Goal: Task Accomplishment & Management: Use online tool/utility

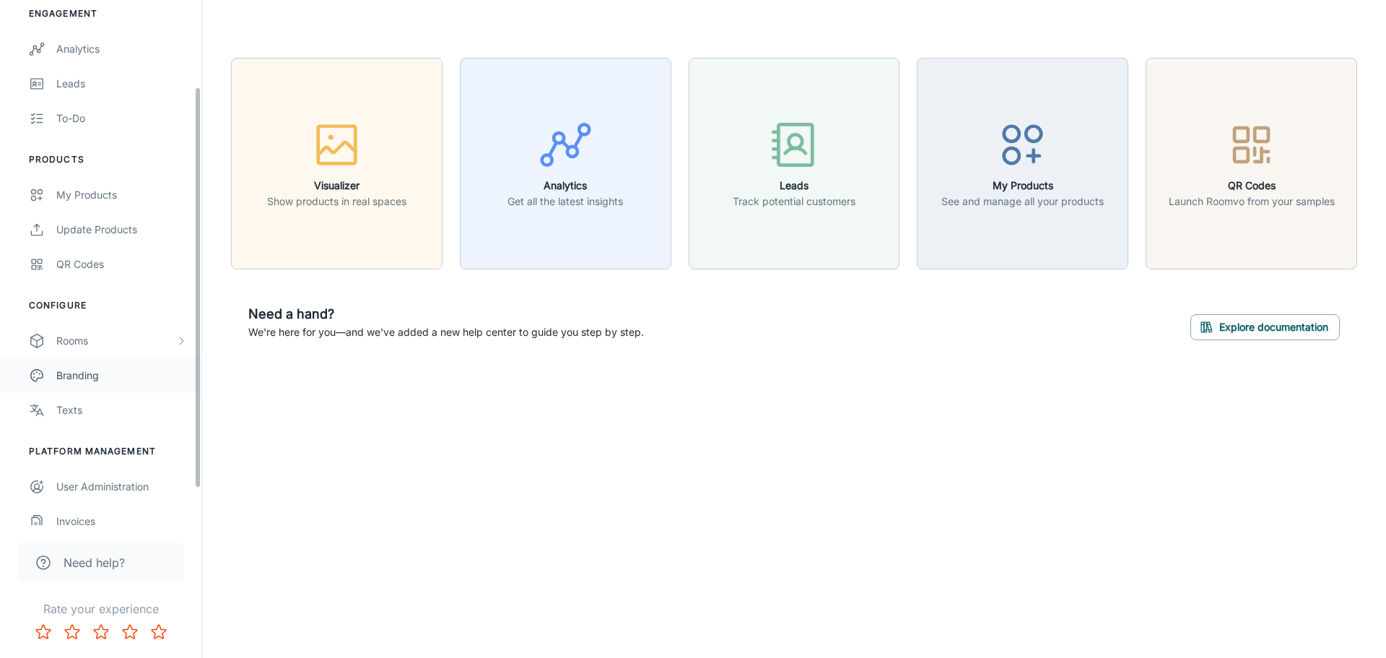
scroll to position [161, 0]
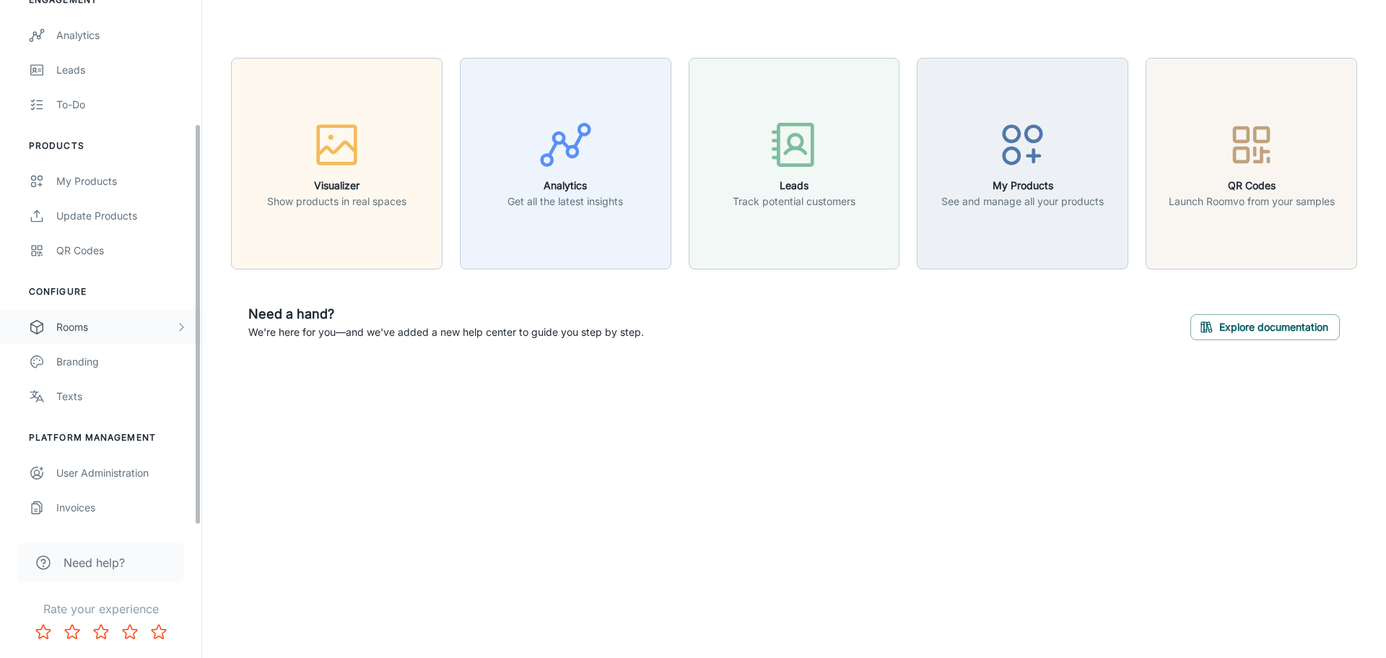
click at [97, 331] on div "Rooms" at bounding box center [115, 327] width 119 height 16
click at [91, 418] on div "Custom Rooms" at bounding box center [100, 431] width 201 height 35
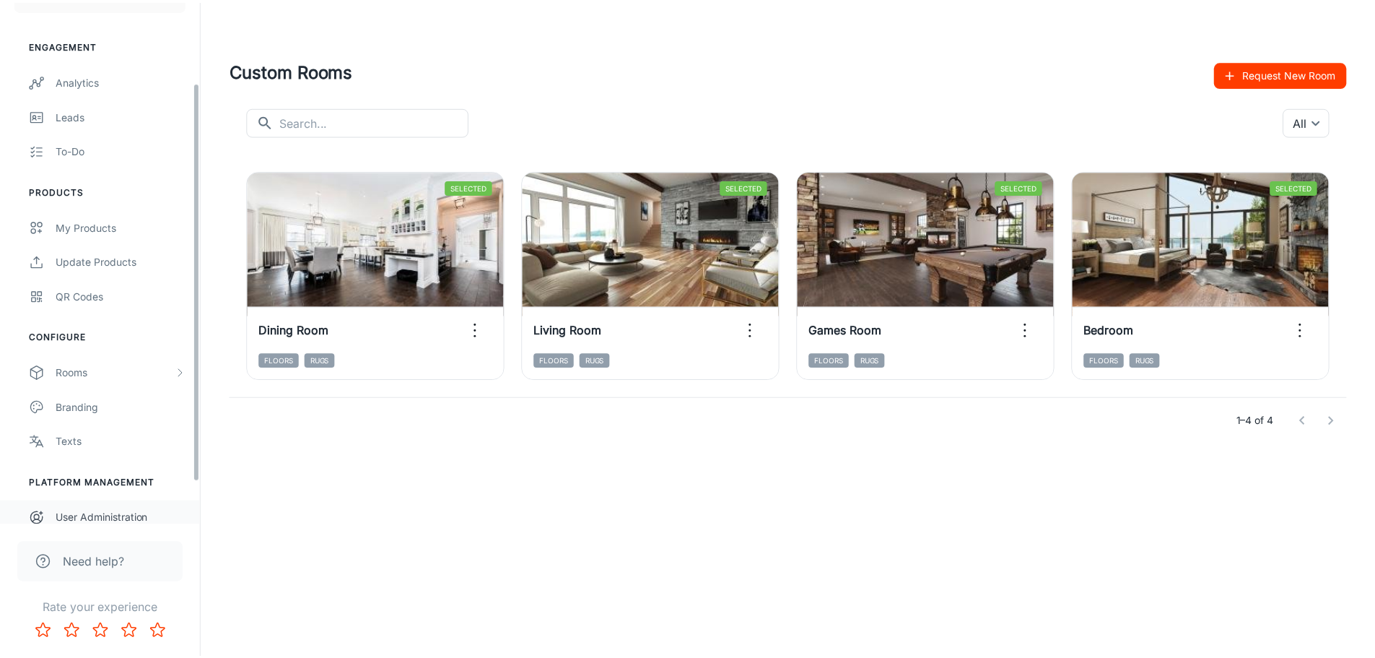
scroll to position [161, 0]
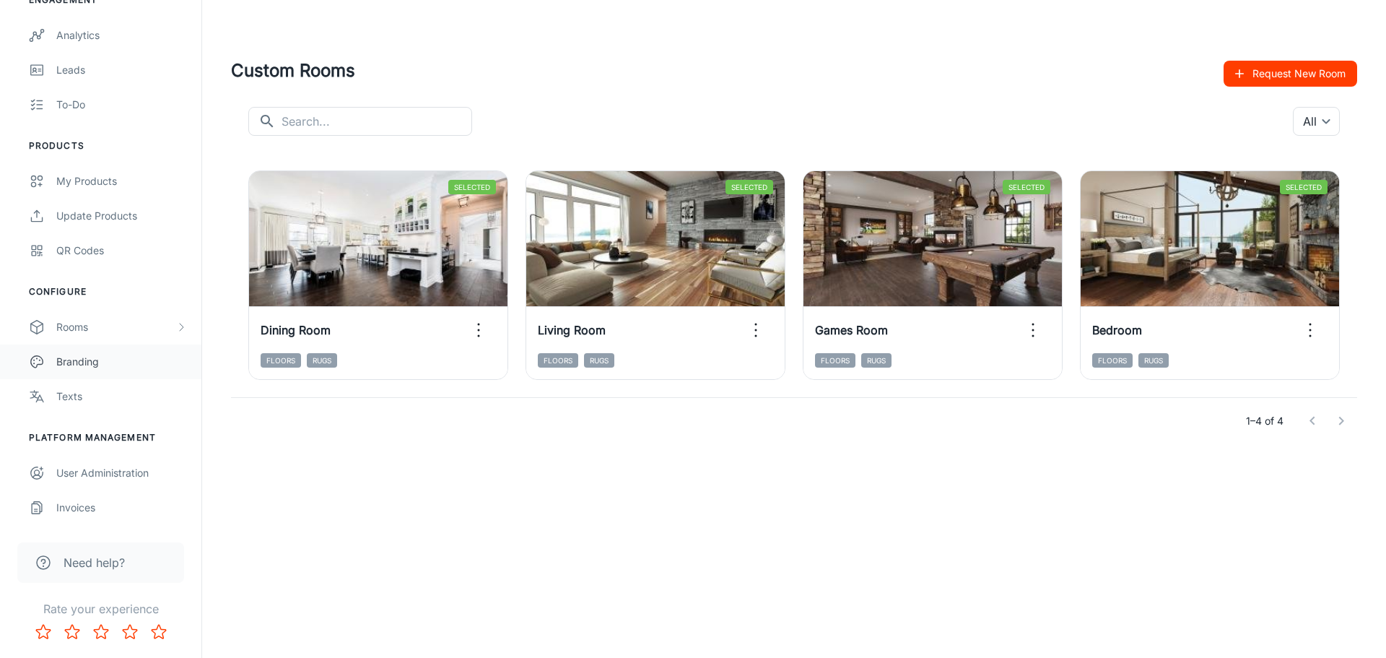
click at [110, 373] on link "Branding" at bounding box center [100, 361] width 201 height 35
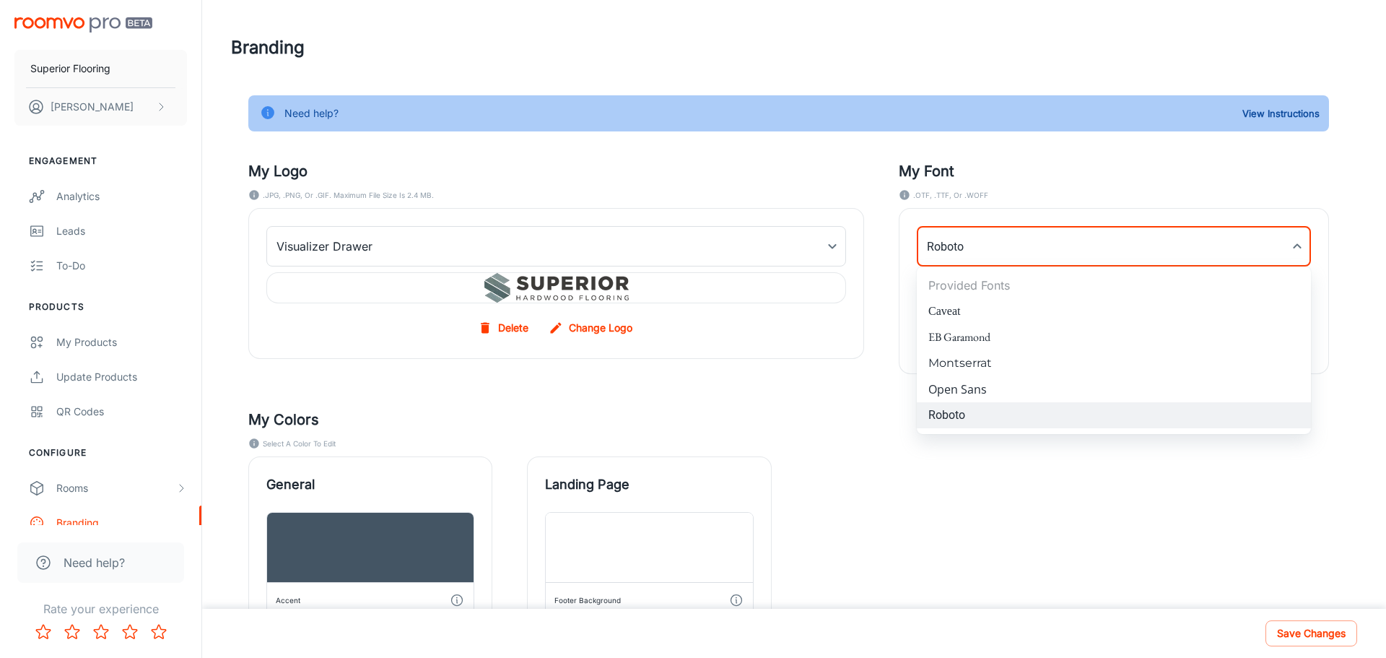
click at [1059, 250] on body "Superior Flooring Shauni Engagement Analytics Leads To-do Products My Products …" at bounding box center [693, 329] width 1386 height 658
click at [1060, 250] on div at bounding box center [693, 329] width 1386 height 658
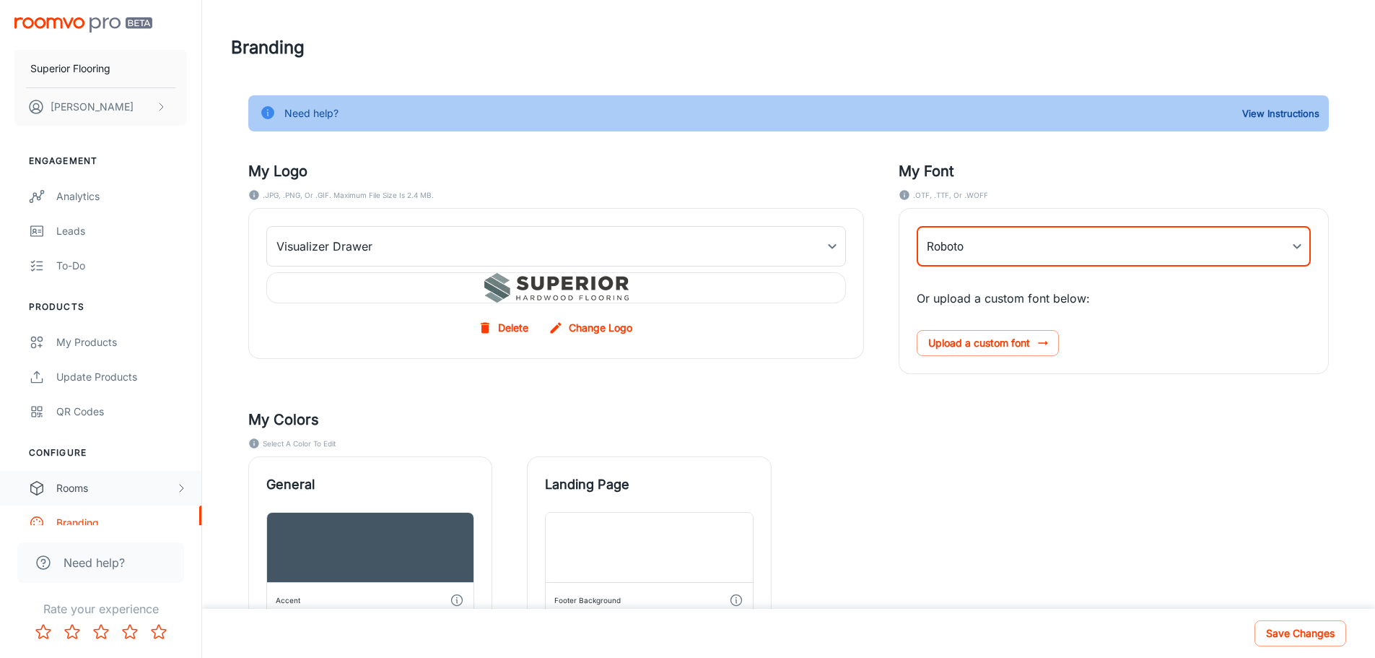
click at [82, 487] on div "Rooms" at bounding box center [115, 488] width 119 height 16
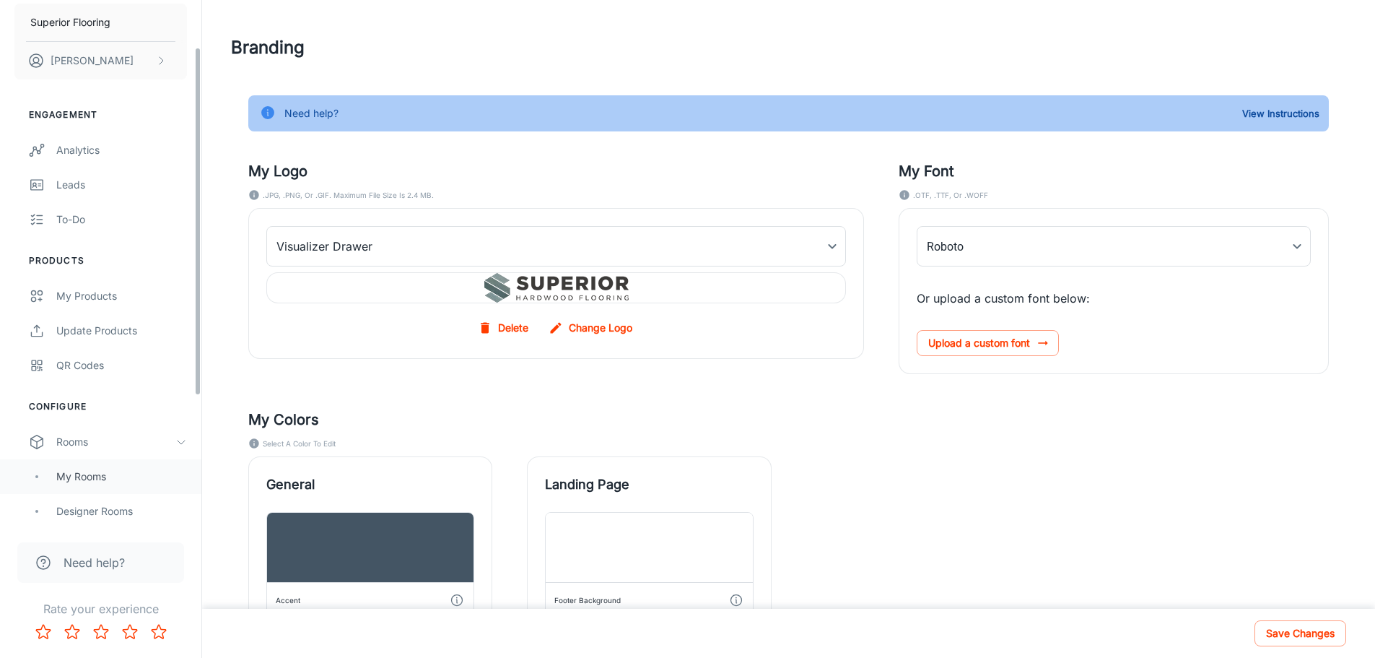
scroll to position [72, 0]
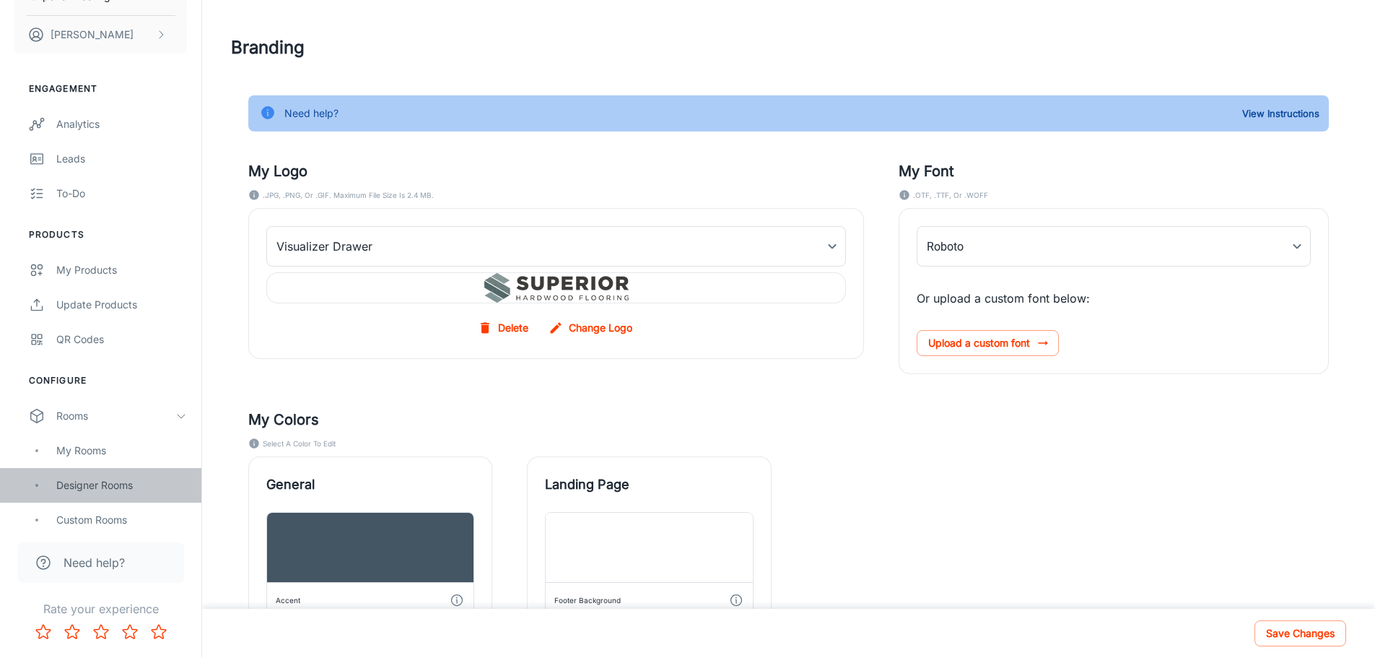
click at [108, 483] on div "Designer Rooms" at bounding box center [121, 485] width 131 height 16
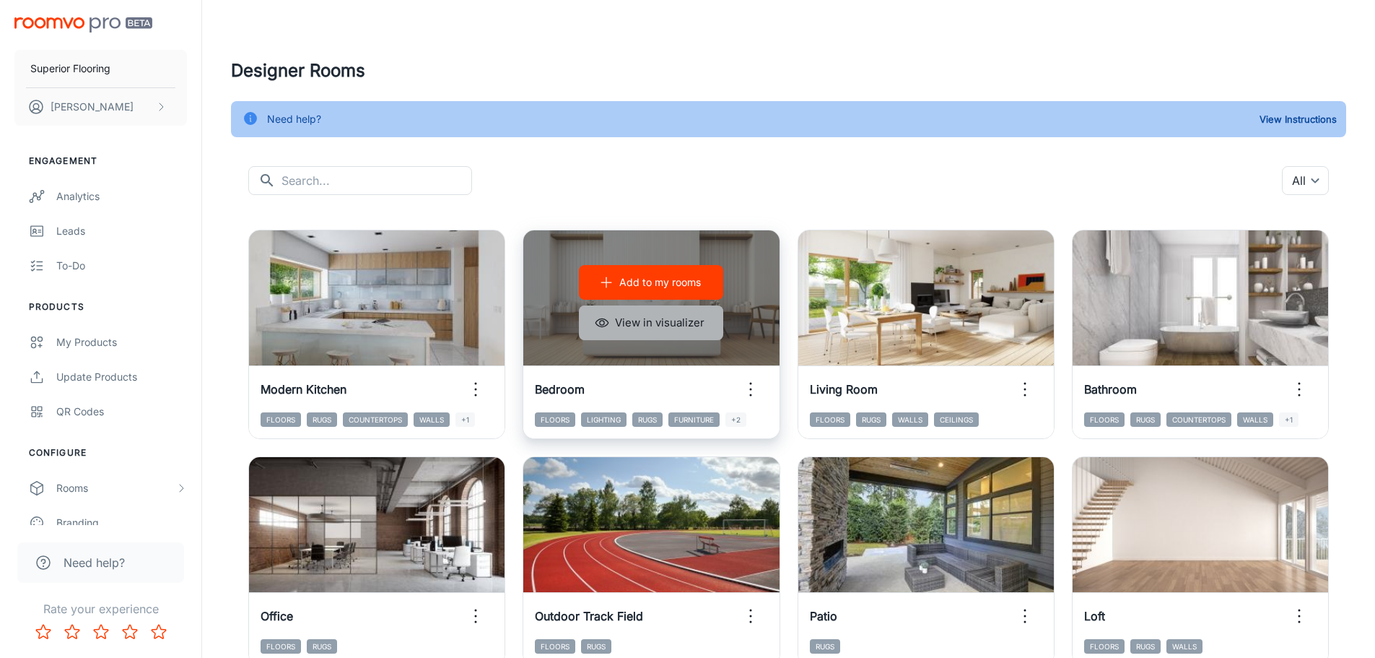
click at [666, 324] on button "View in visualizer" at bounding box center [651, 322] width 144 height 35
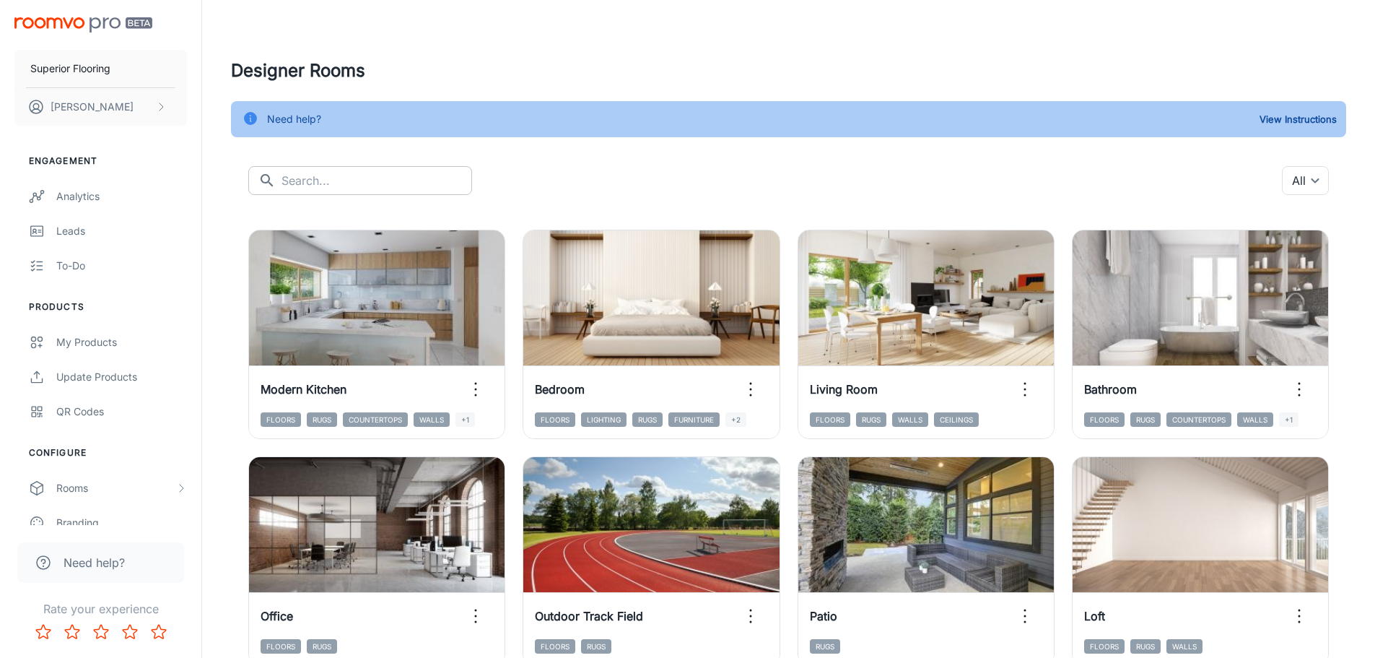
click at [375, 178] on input "text" at bounding box center [377, 180] width 191 height 29
type input "bedroom"
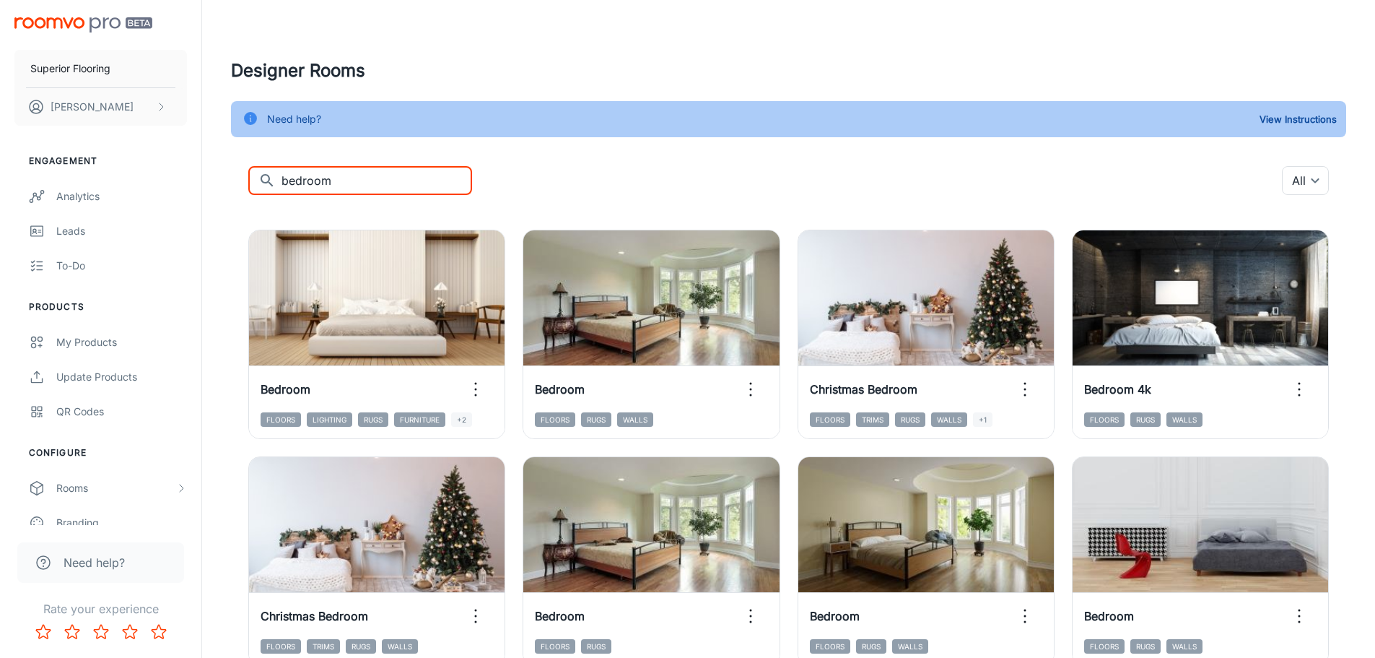
drag, startPoint x: 380, startPoint y: 180, endPoint x: -186, endPoint y: 136, distance: 567.8
click at [0, 136] on html "Superior Flooring Shauni Engagement Analytics Leads To-do Products My Products …" at bounding box center [687, 329] width 1375 height 658
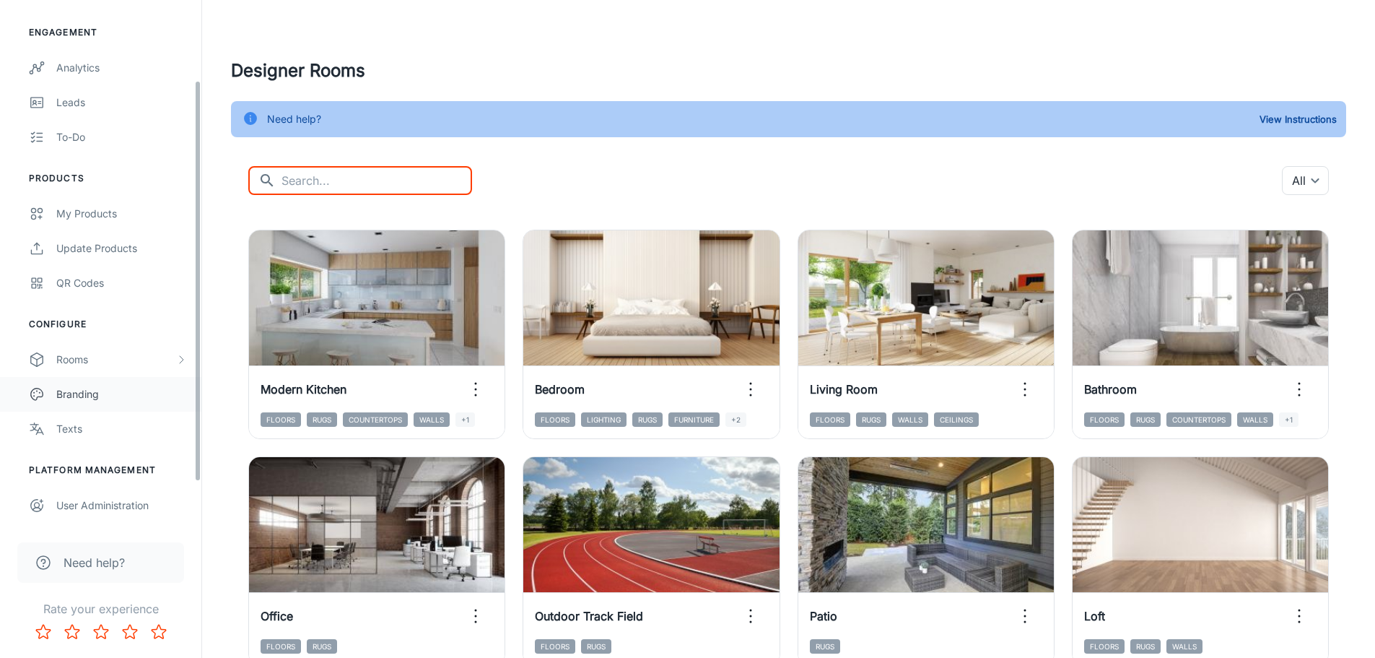
scroll to position [144, 0]
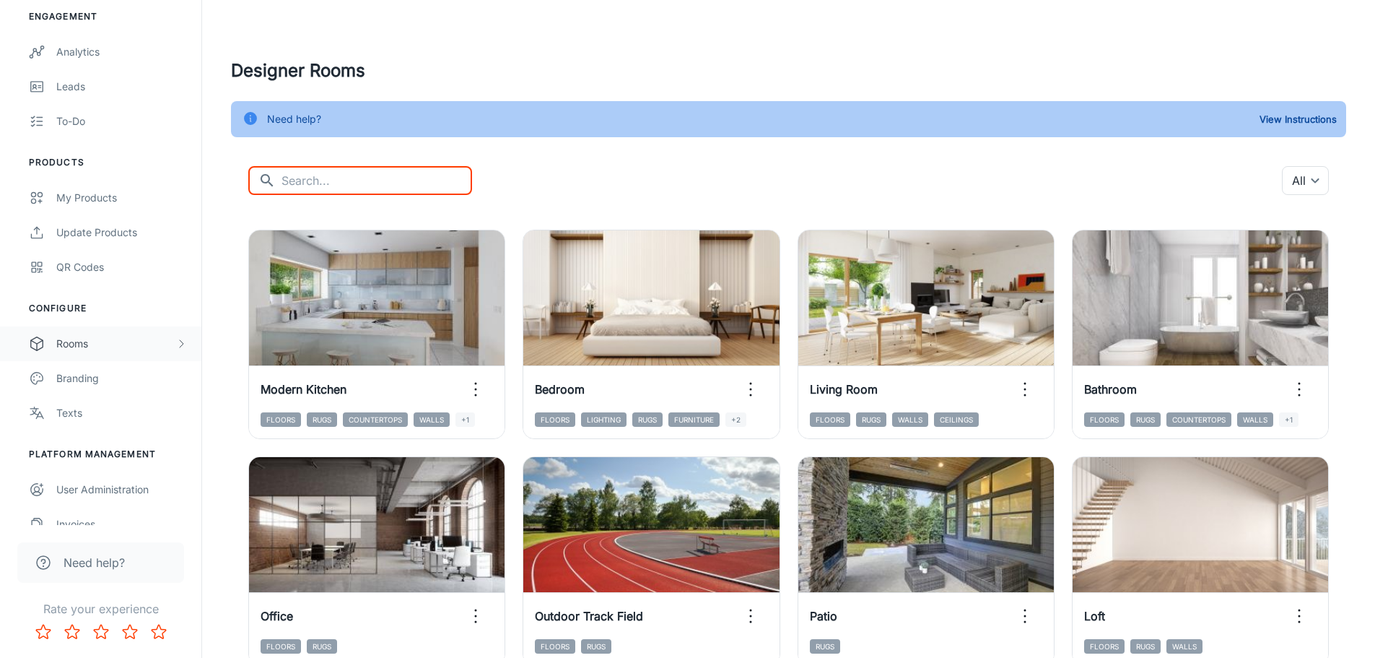
click at [176, 341] on icon "scrollable content" at bounding box center [181, 344] width 12 height 12
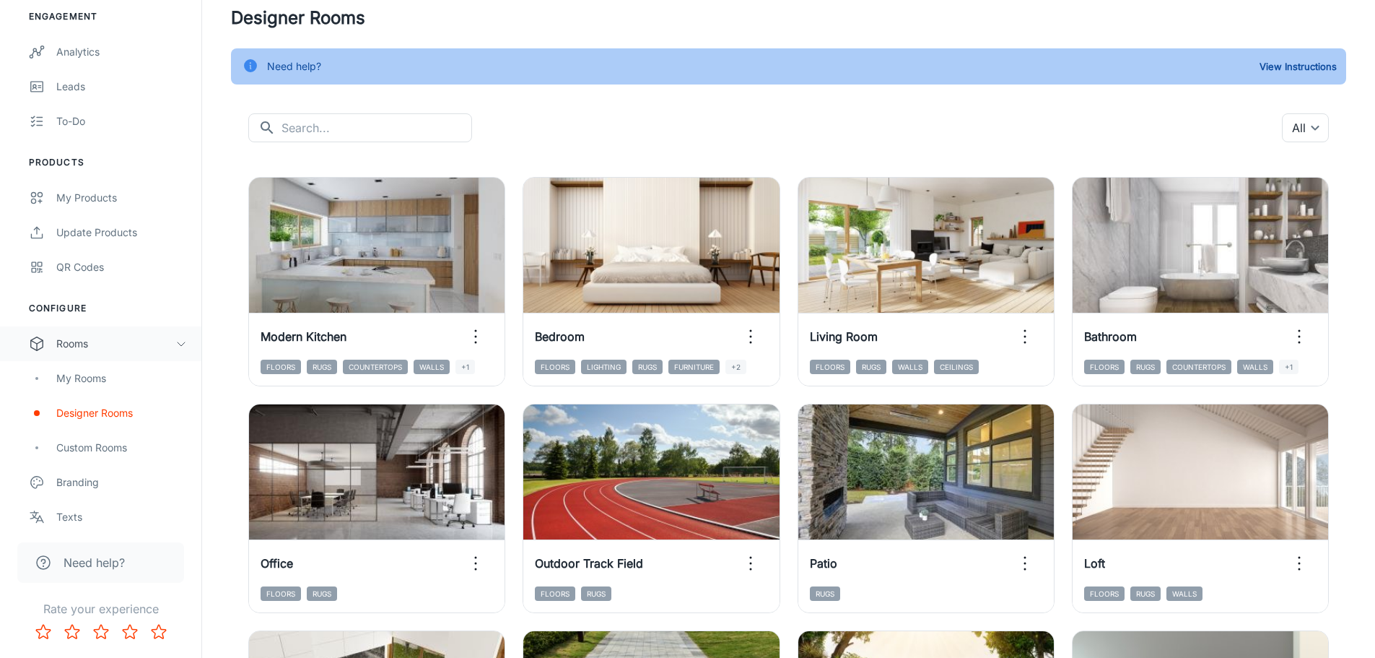
scroll to position [0, 0]
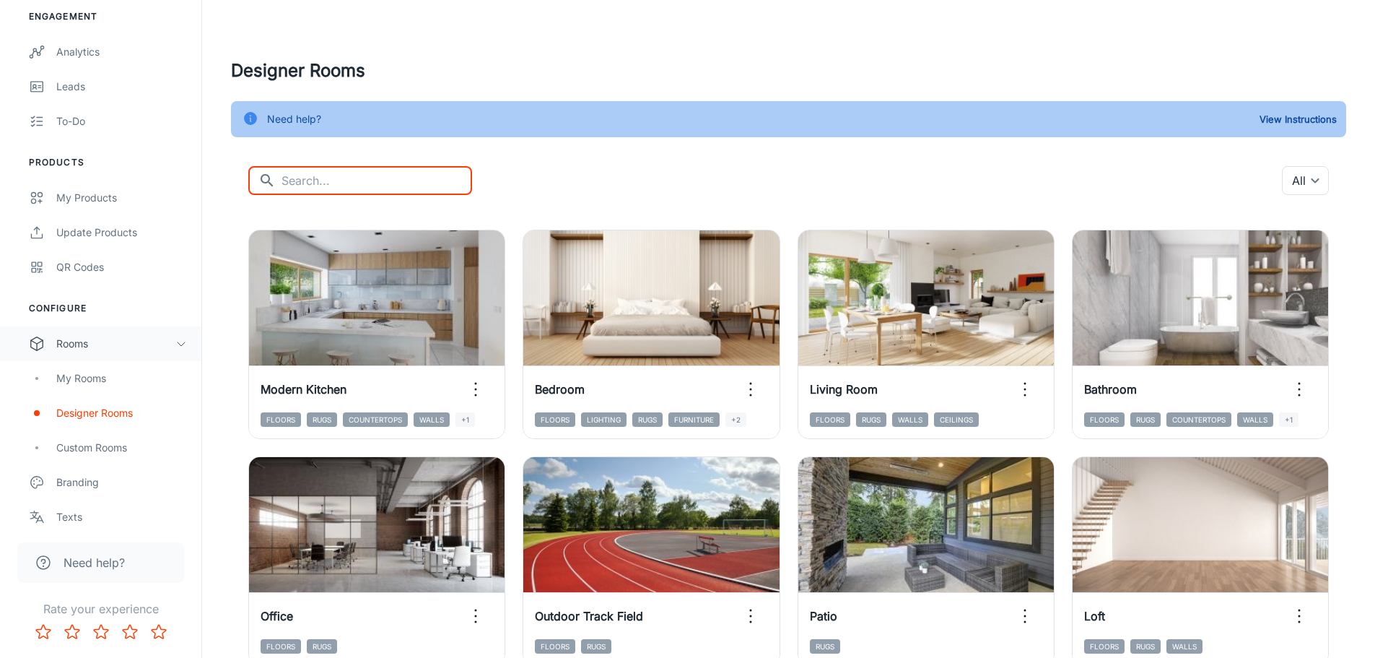
click at [305, 183] on input "text" at bounding box center [377, 180] width 191 height 29
type input "floor"
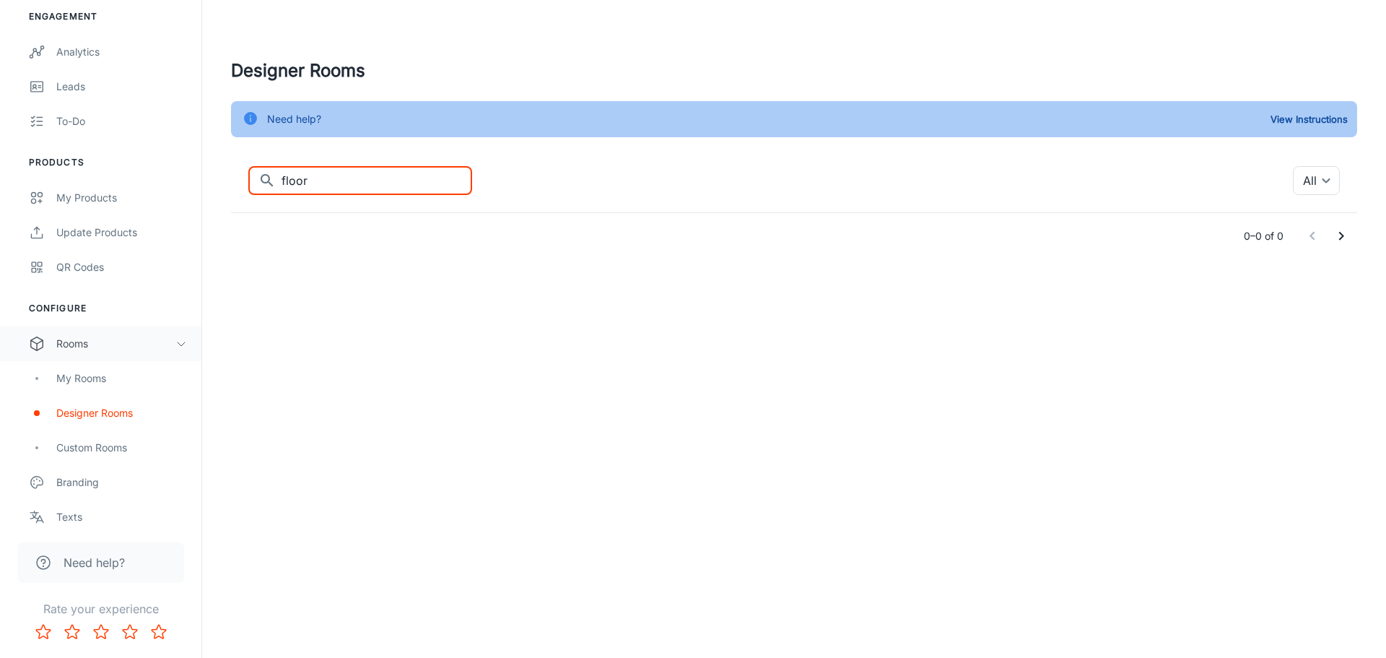
drag, startPoint x: 398, startPoint y: 181, endPoint x: -113, endPoint y: 167, distance: 510.6
click at [0, 167] on html "Superior Flooring Shauni Engagement Analytics Leads To-do Products My Products …" at bounding box center [693, 329] width 1386 height 658
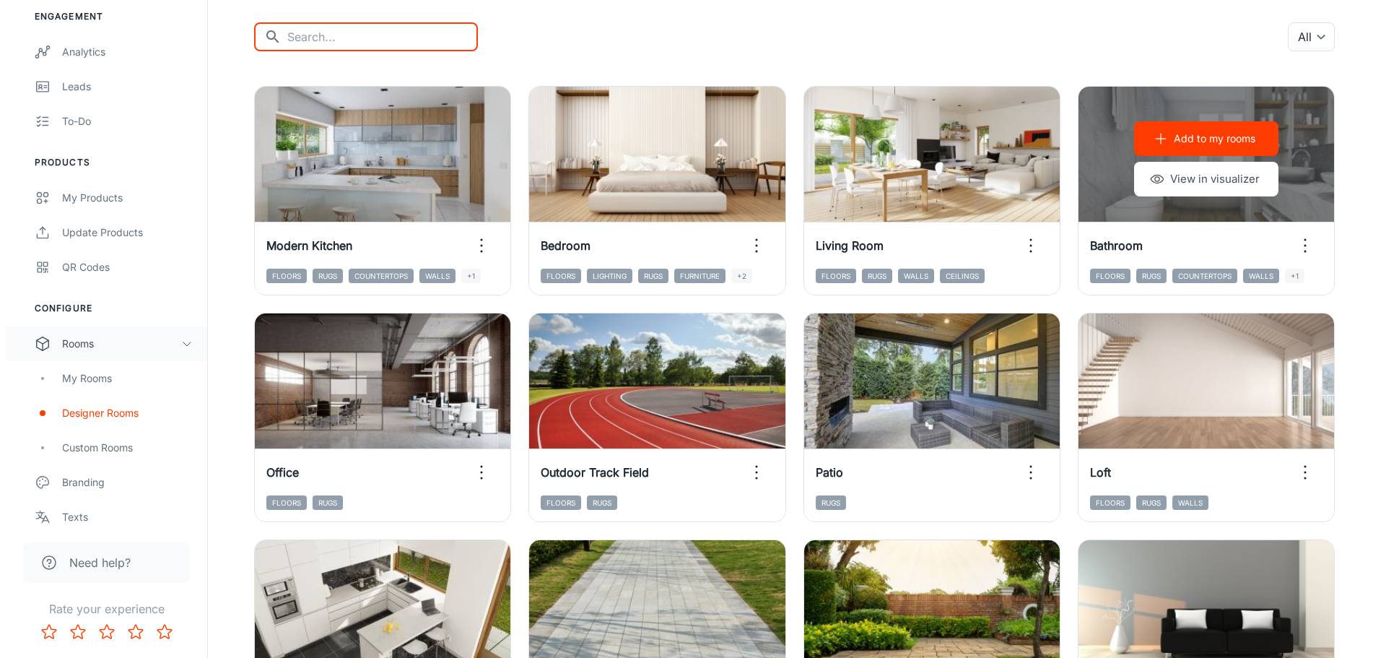
scroll to position [144, 0]
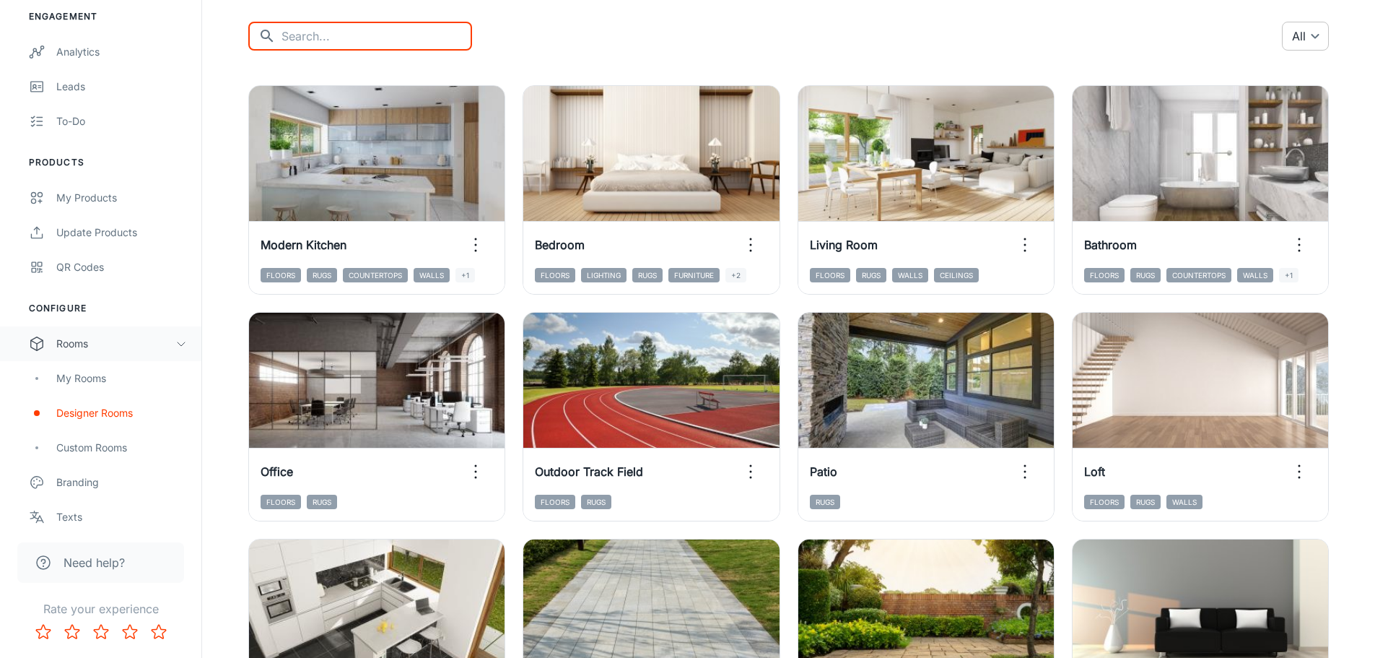
click at [1297, 34] on body "Superior Flooring Shauni Engagement Analytics Leads To-do Products My Products …" at bounding box center [687, 185] width 1375 height 658
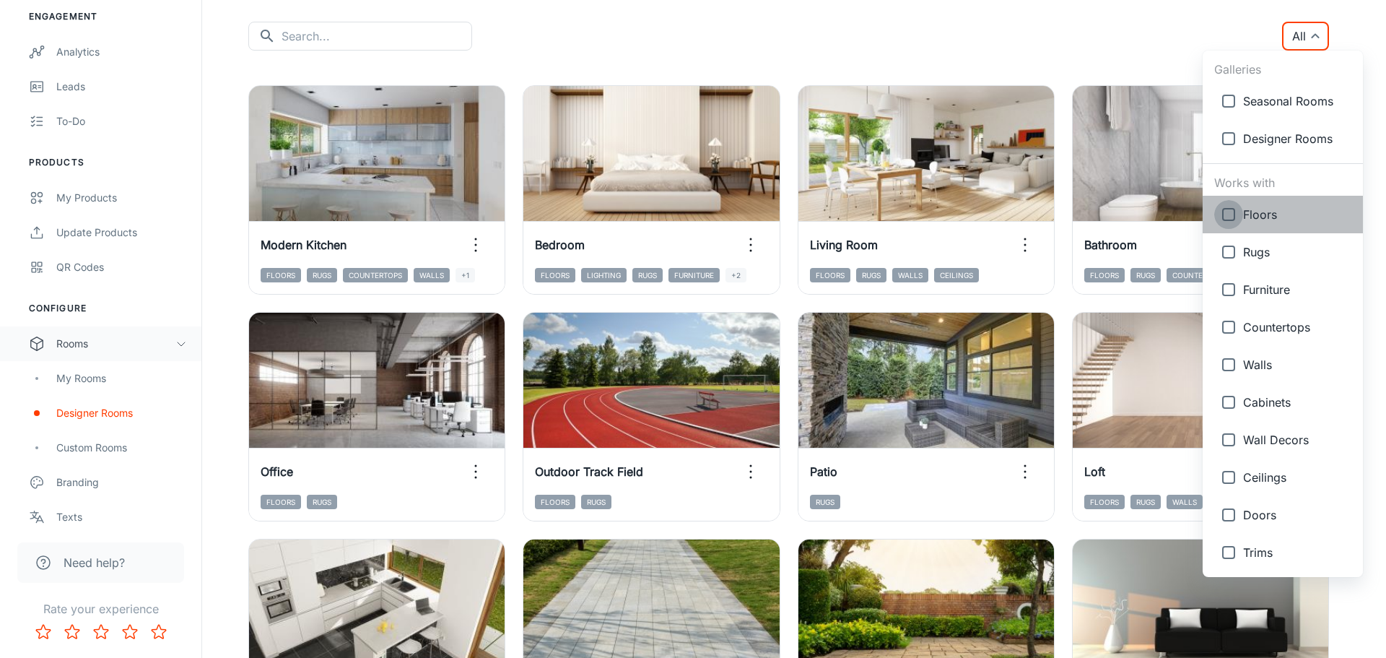
click at [1231, 214] on input "checkbox" at bounding box center [1228, 214] width 29 height 29
checkbox input "true"
type input "{"type":"productType","id":"1"}"
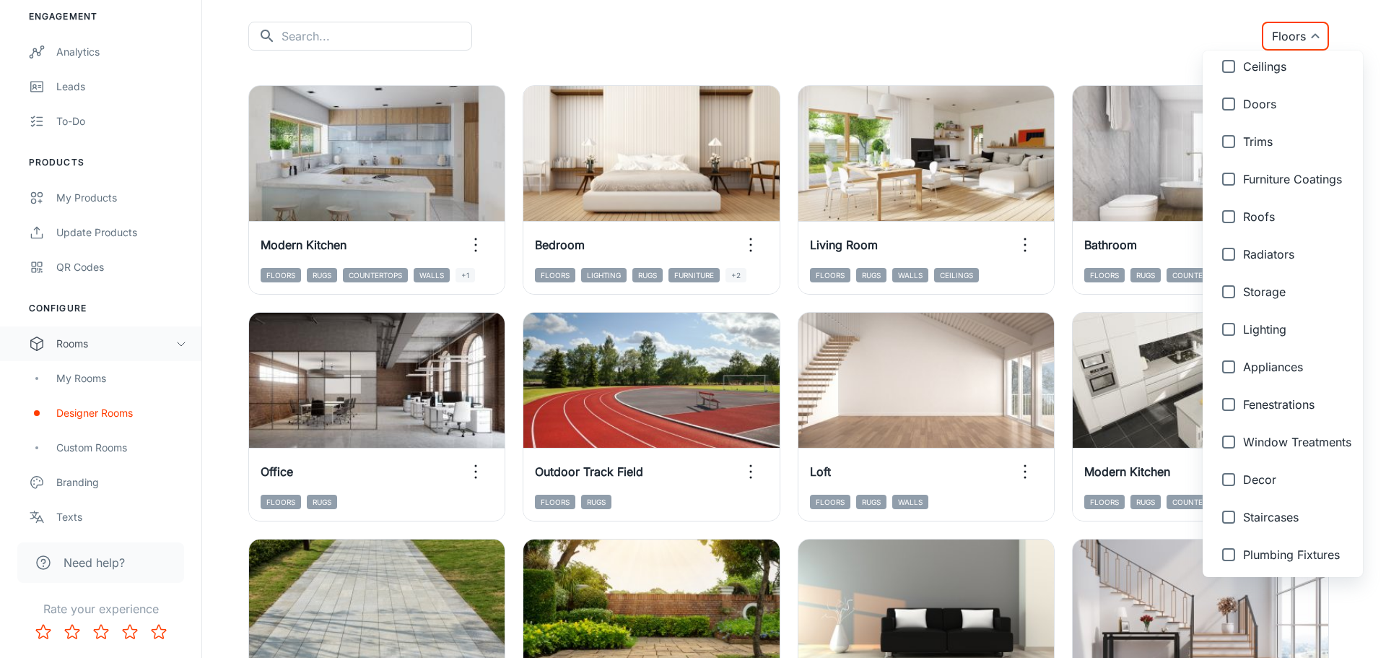
scroll to position [433, 0]
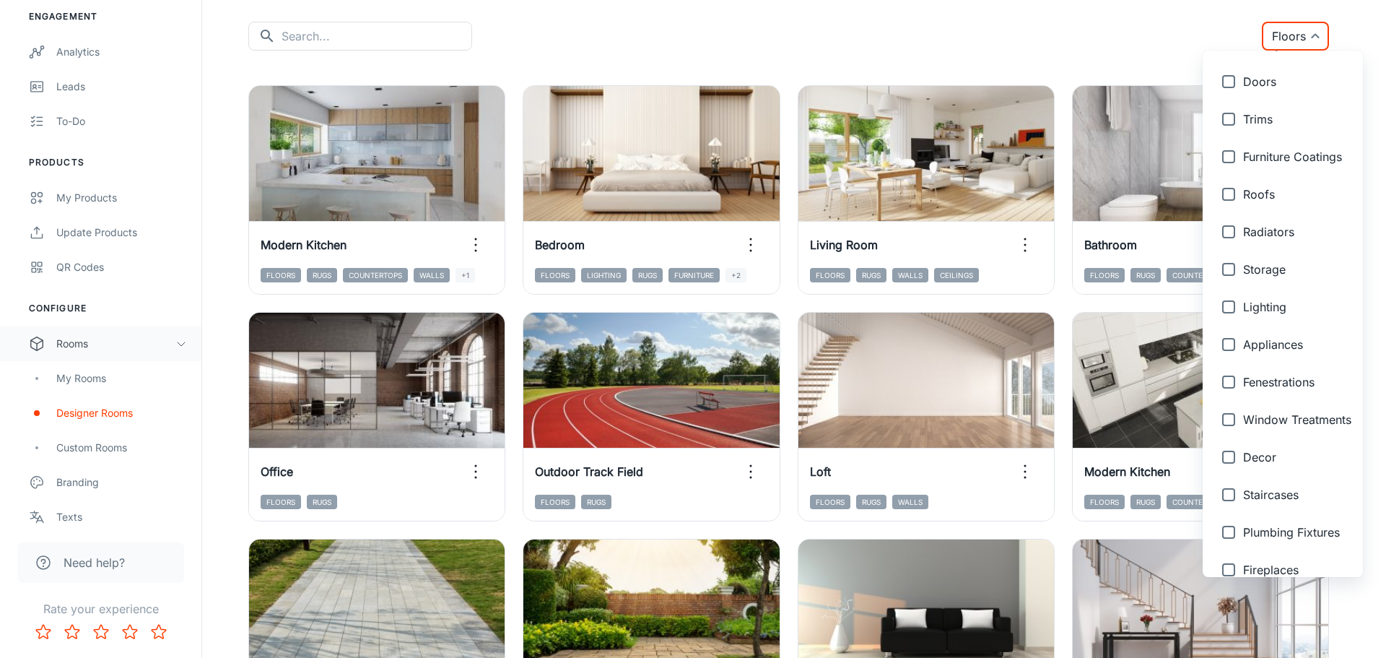
click at [1231, 315] on input "checkbox" at bounding box center [1228, 306] width 29 height 29
checkbox input "true"
type input "{"type":"productType","id":"1"},{"type":"productType","id":"15"}"
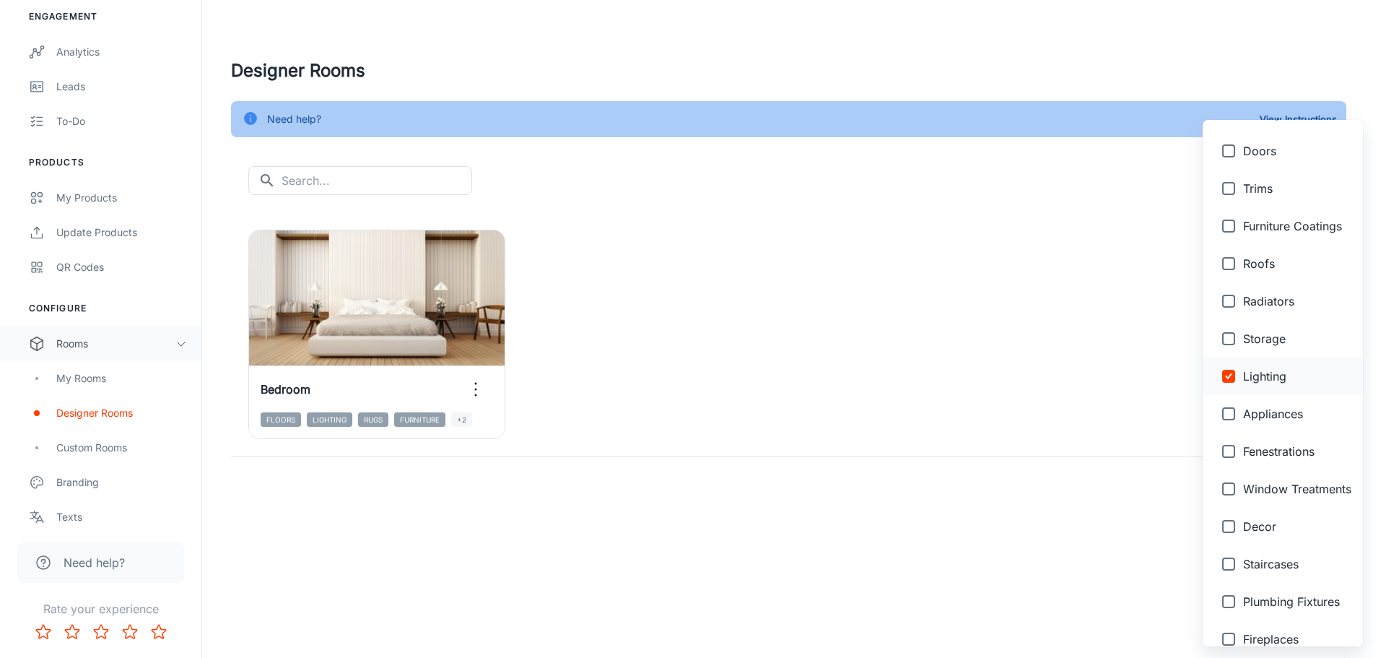
click at [1232, 375] on input "checkbox" at bounding box center [1228, 376] width 29 height 29
checkbox input "false"
type input "{"type":"productType","id":"1"}"
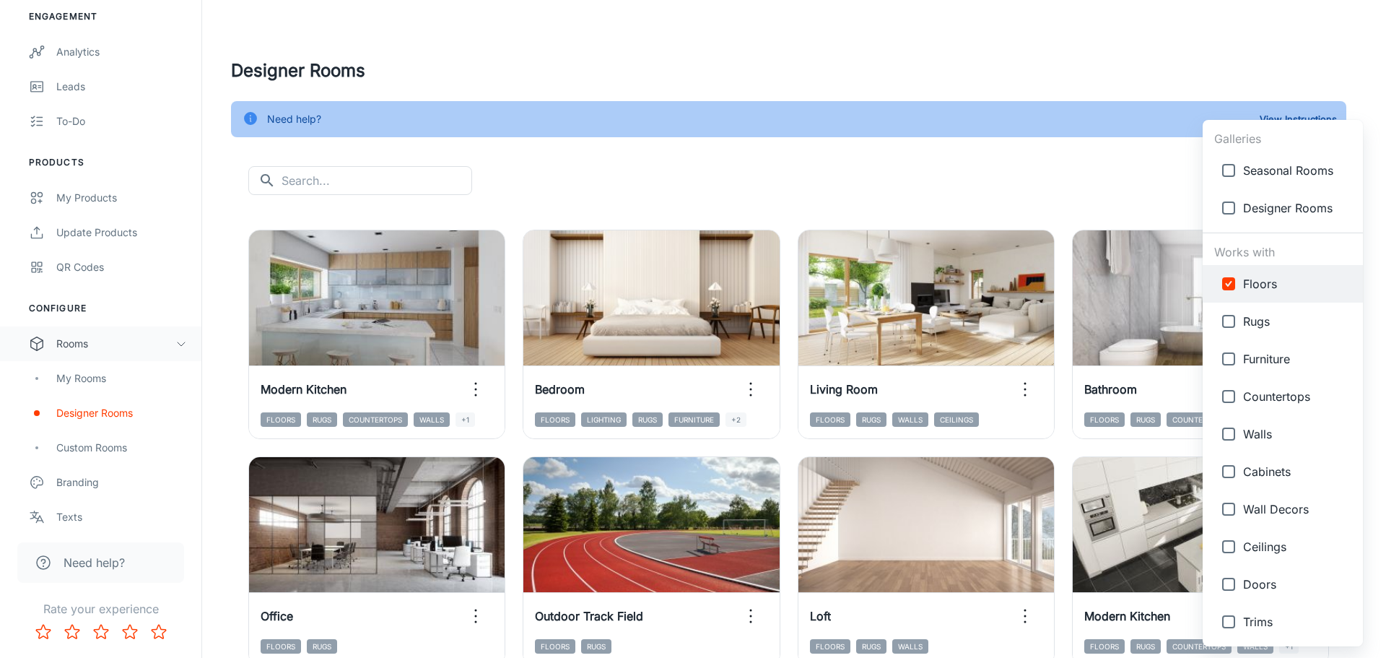
click at [1135, 185] on div at bounding box center [693, 329] width 1386 height 658
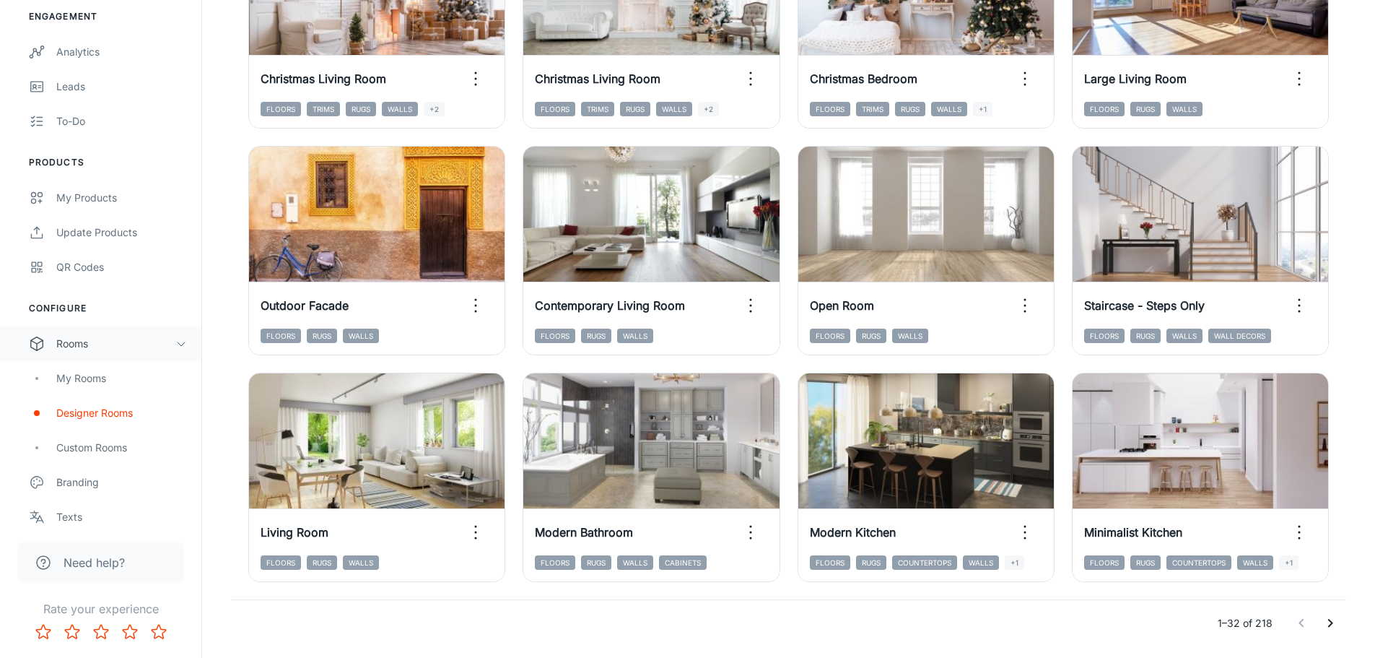
scroll to position [1490, 0]
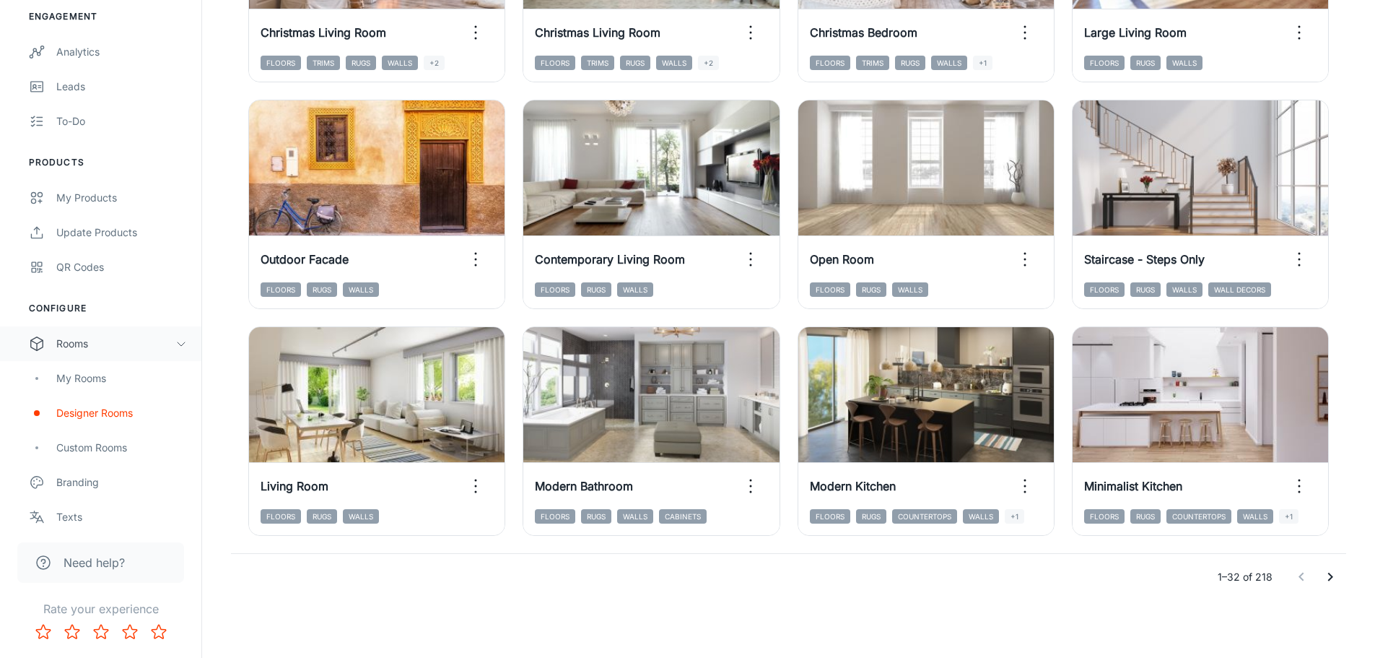
click at [1335, 572] on icon "Go to next page" at bounding box center [1330, 576] width 17 height 17
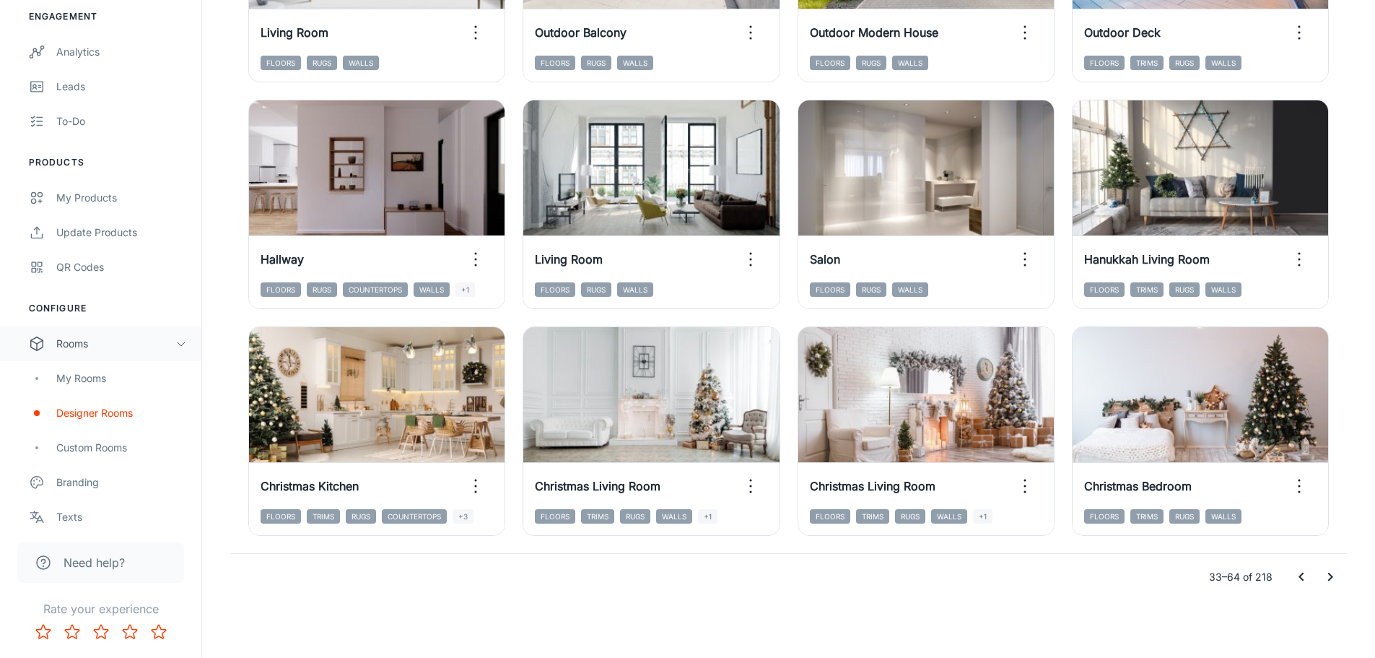
click at [1323, 571] on icon "Go to next page" at bounding box center [1330, 576] width 17 height 17
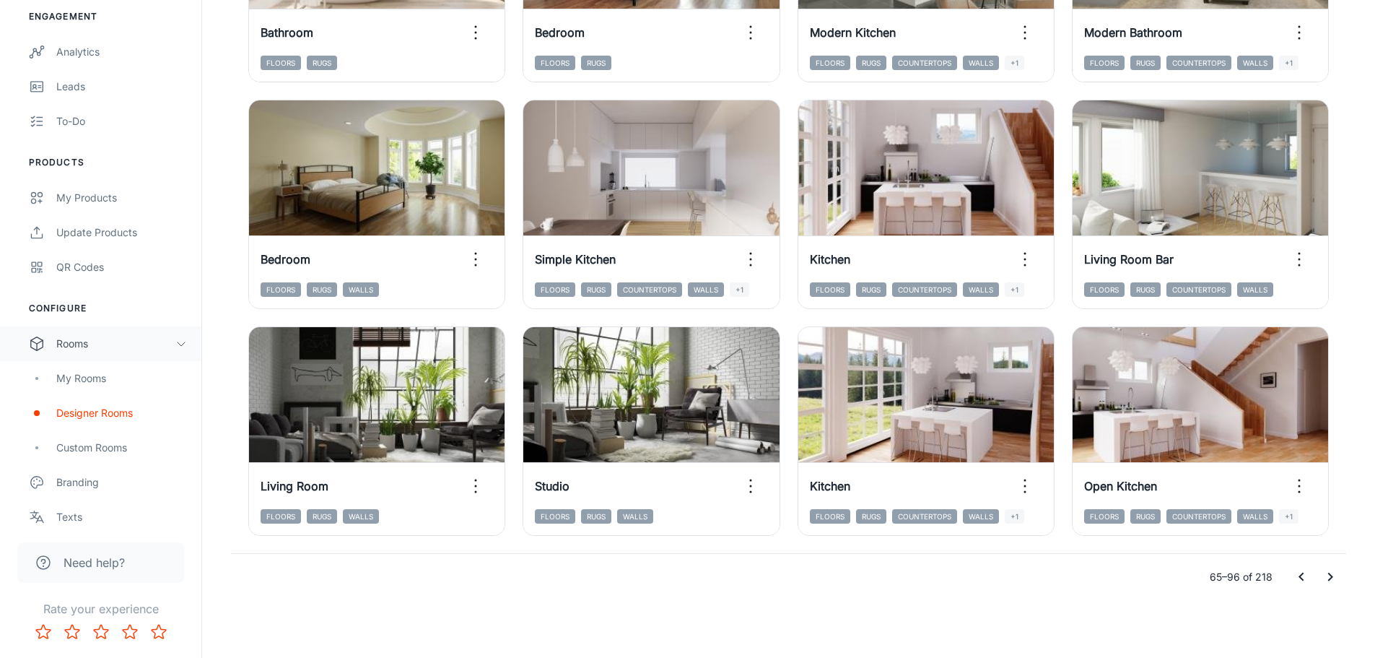
click at [1334, 582] on icon "Go to next page" at bounding box center [1330, 576] width 17 height 17
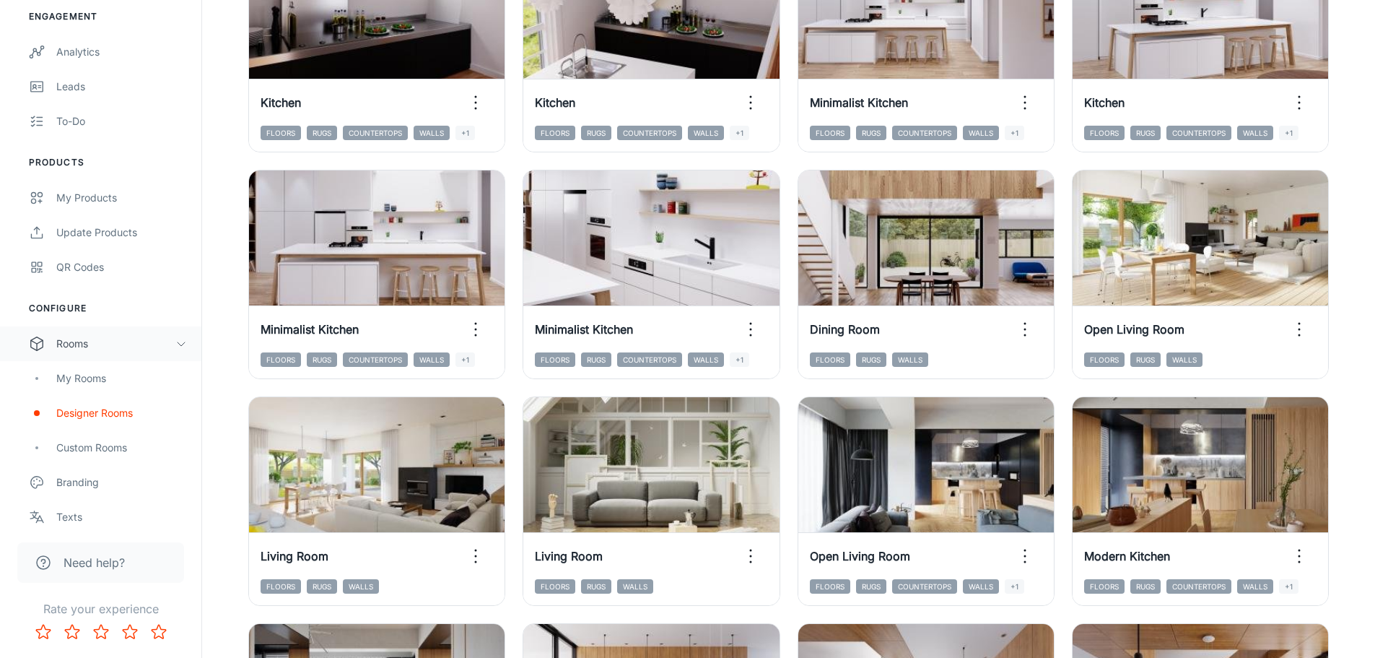
scroll to position [289, 0]
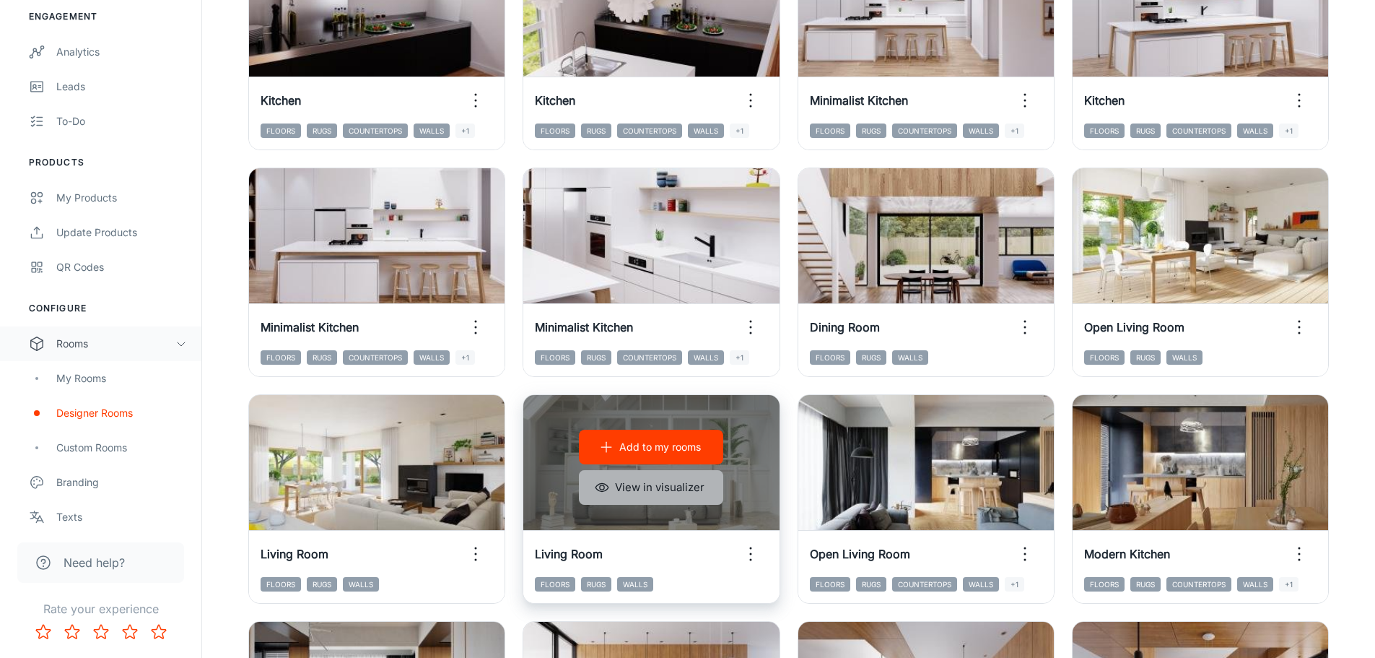
click at [695, 492] on button "View in visualizer" at bounding box center [651, 487] width 144 height 35
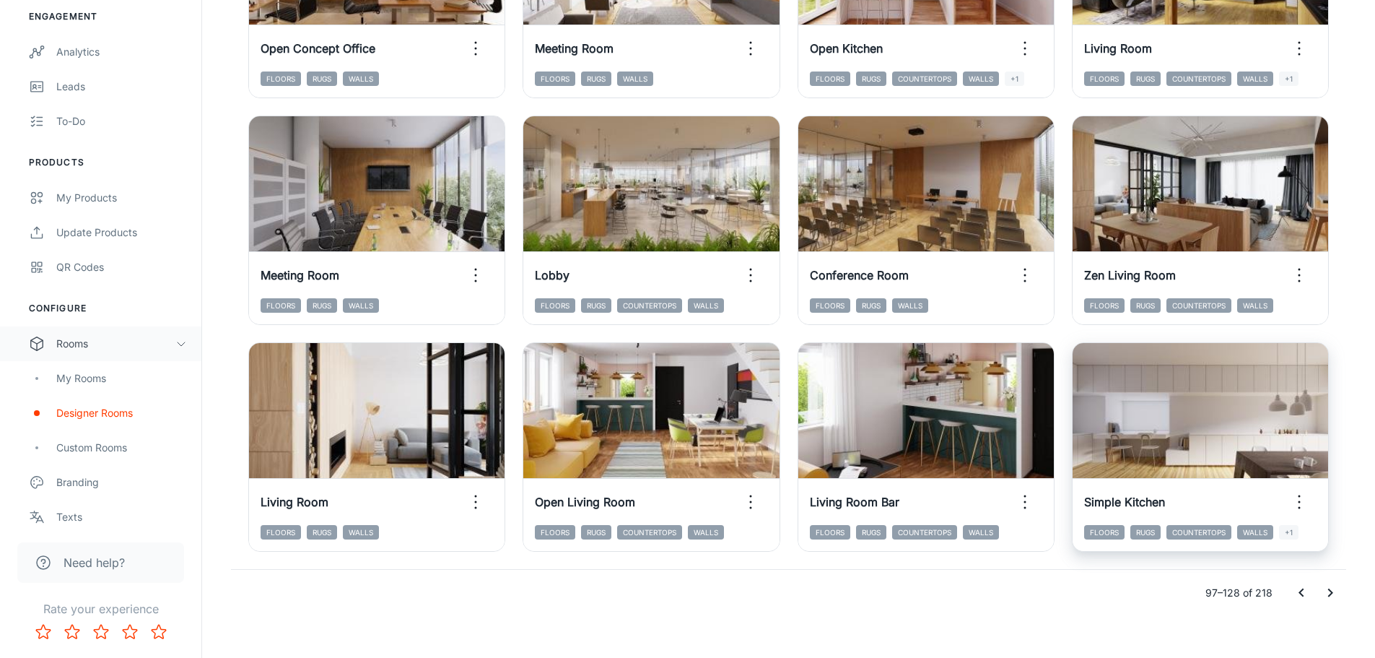
scroll to position [1490, 0]
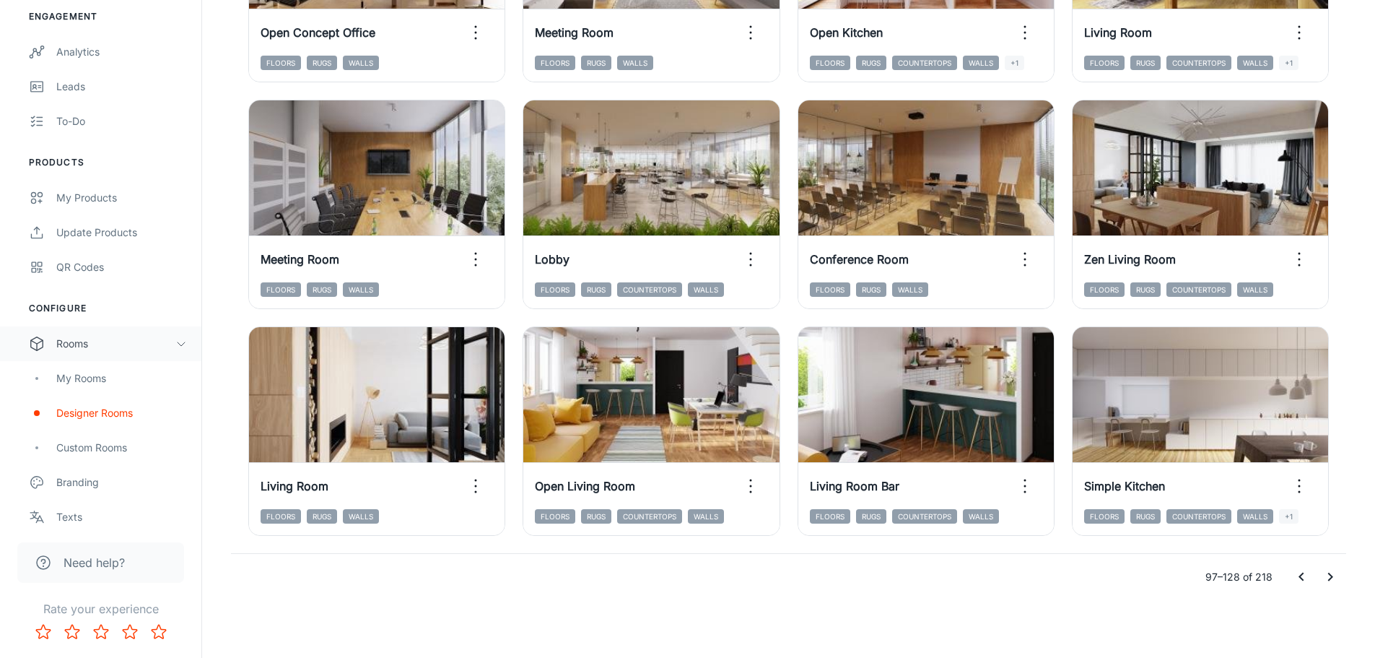
click at [1332, 577] on icon "Go to next page" at bounding box center [1330, 576] width 5 height 9
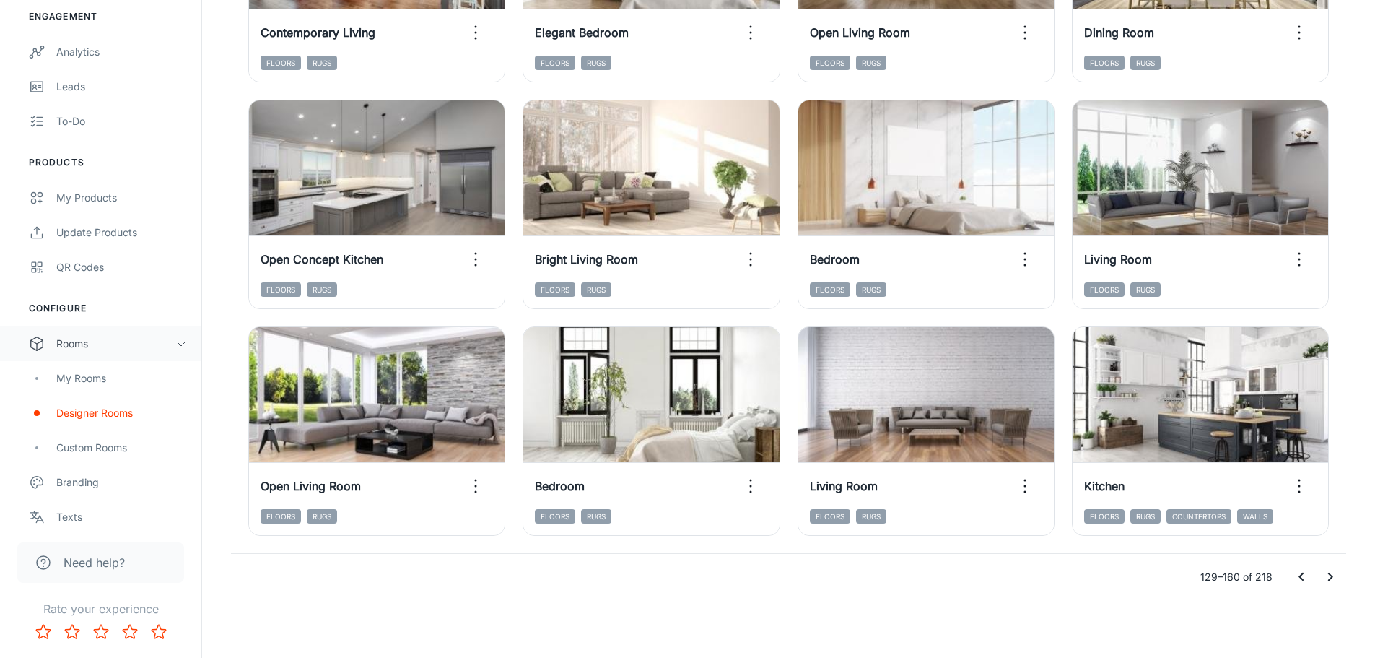
click at [1333, 579] on icon "Go to next page" at bounding box center [1330, 576] width 17 height 17
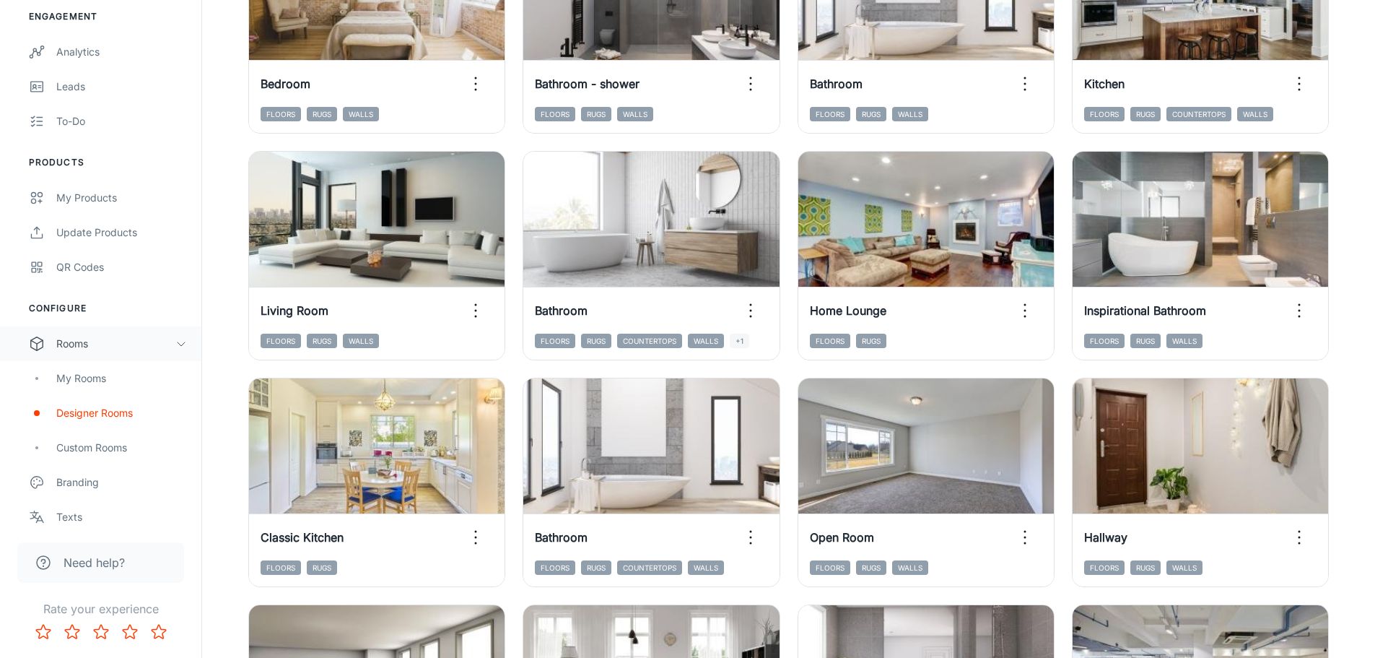
scroll to position [1011, 0]
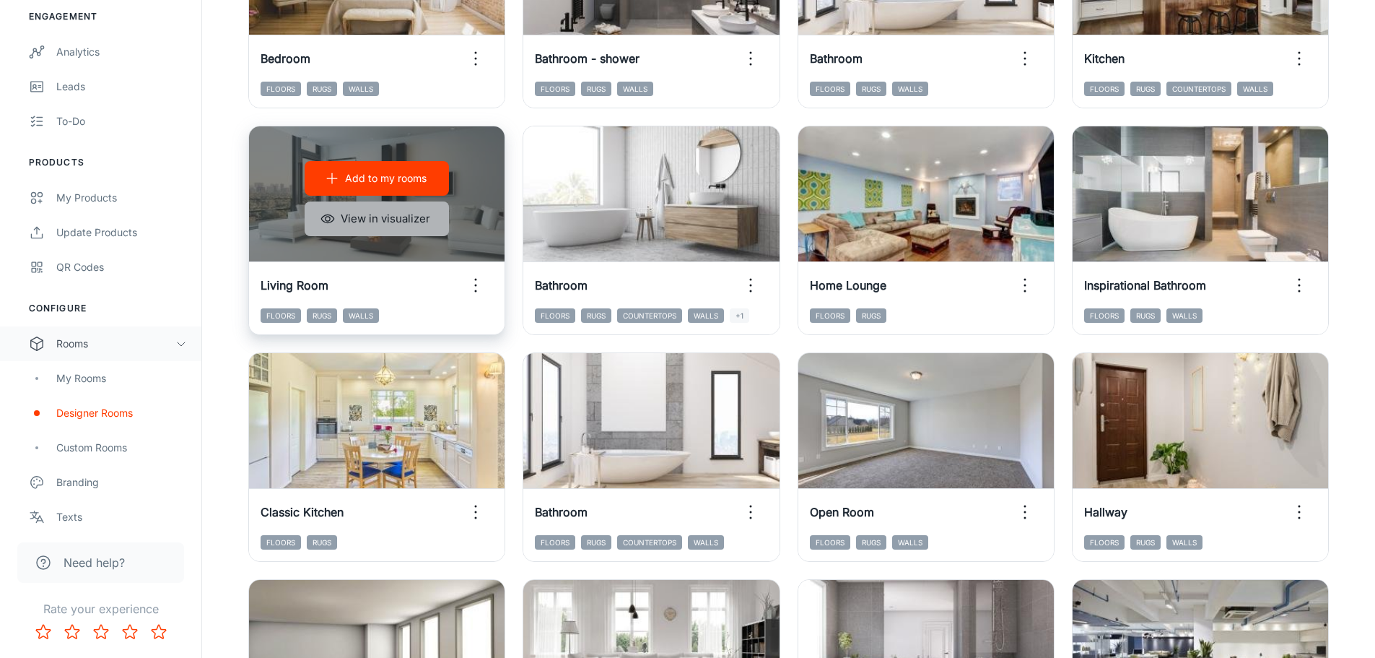
click at [421, 217] on button "View in visualizer" at bounding box center [377, 218] width 144 height 35
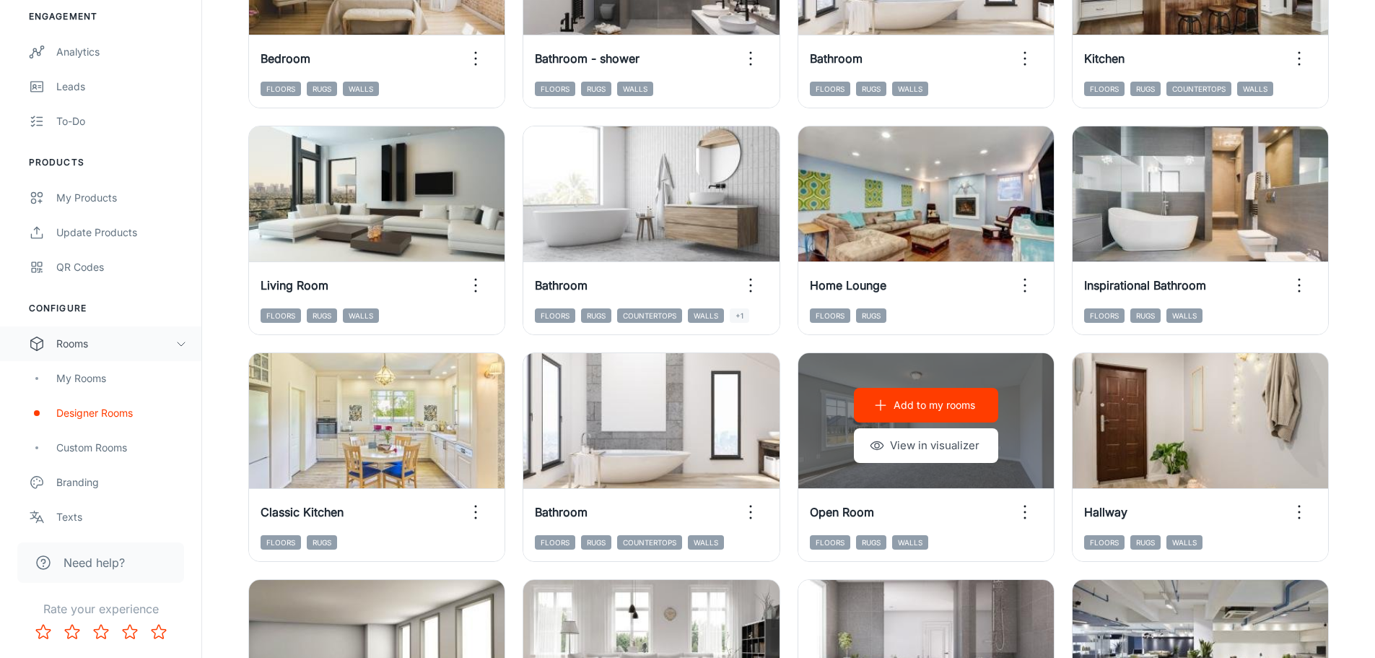
scroll to position [1444, 0]
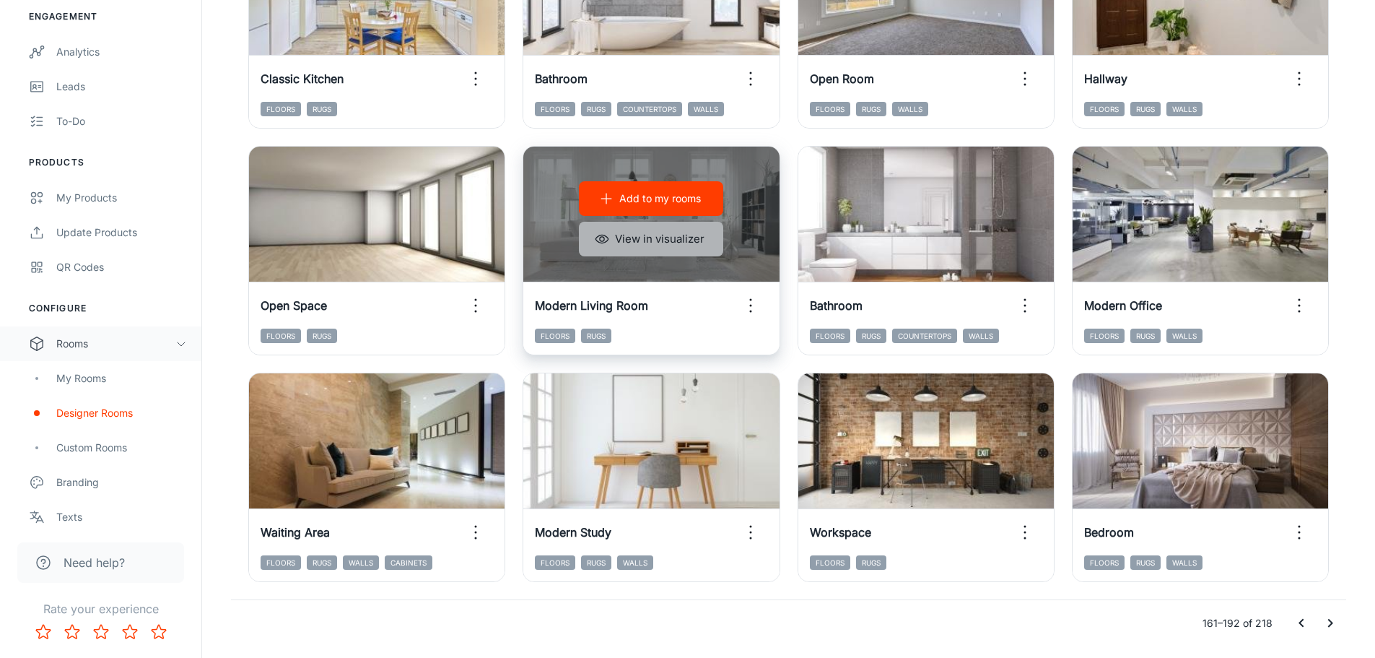
click at [673, 241] on button "View in visualizer" at bounding box center [651, 239] width 144 height 35
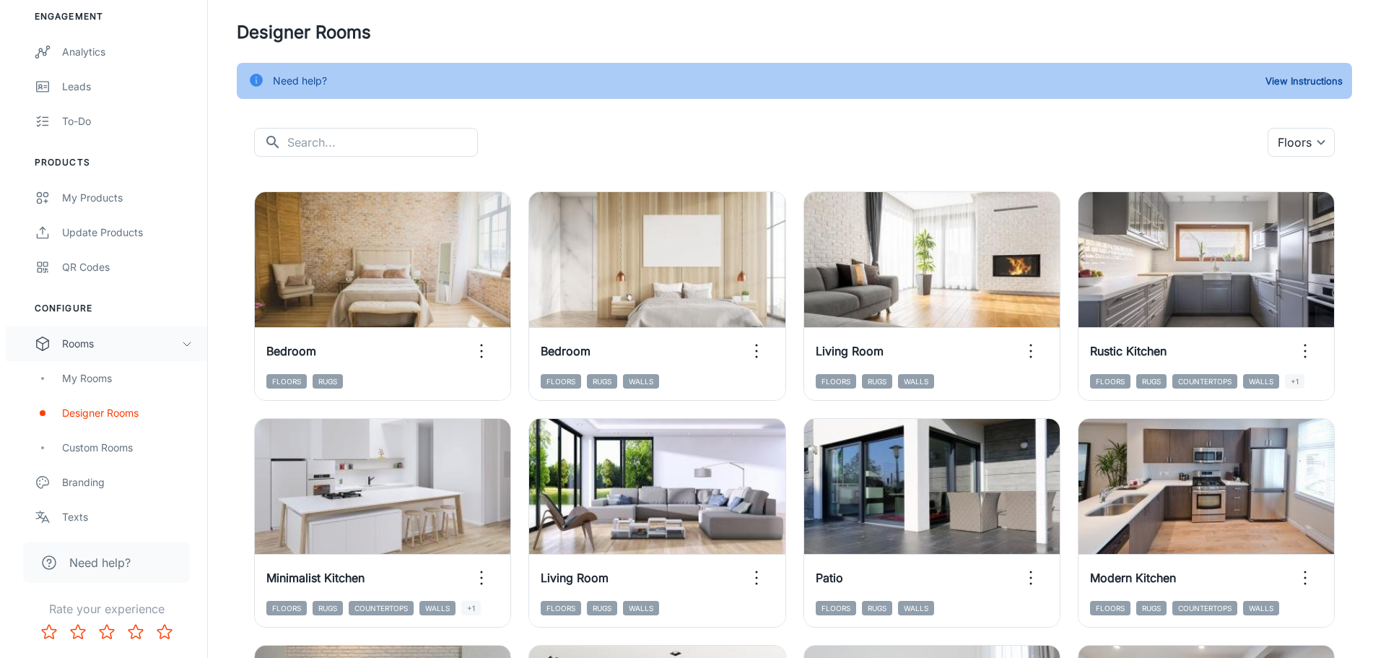
scroll to position [0, 0]
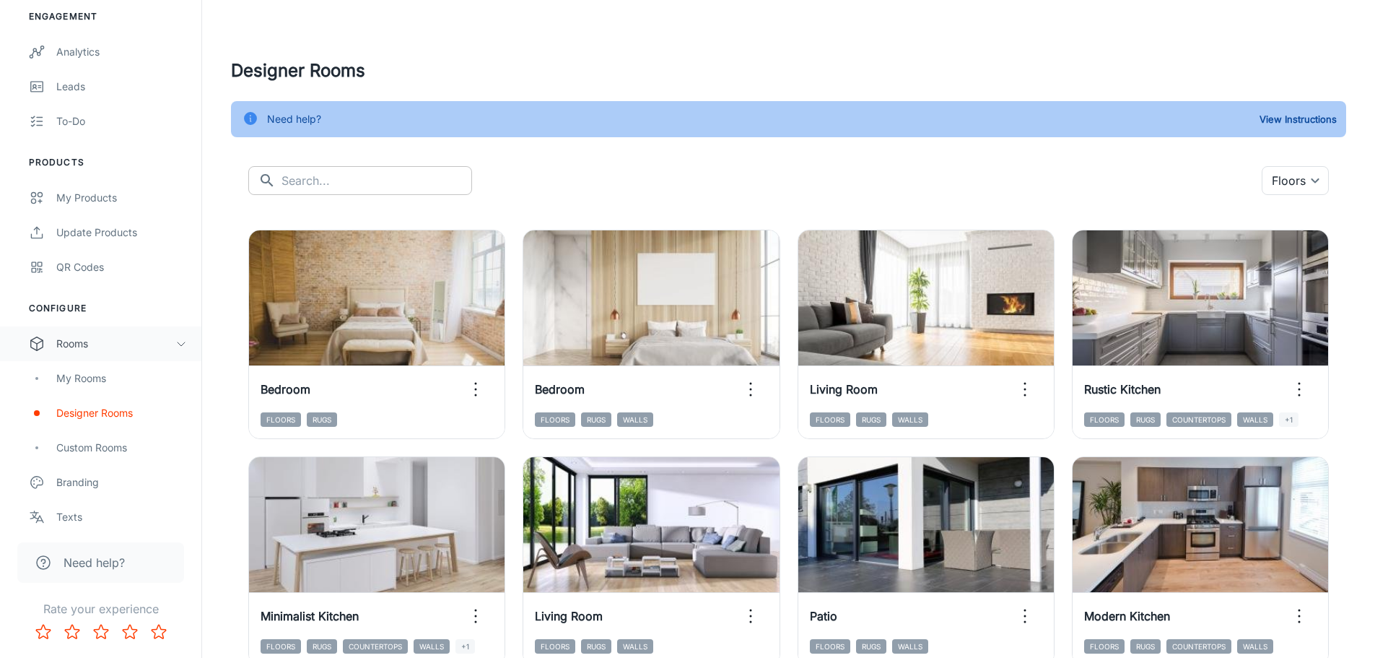
click at [396, 179] on input "text" at bounding box center [377, 180] width 191 height 29
type input "bedroom"
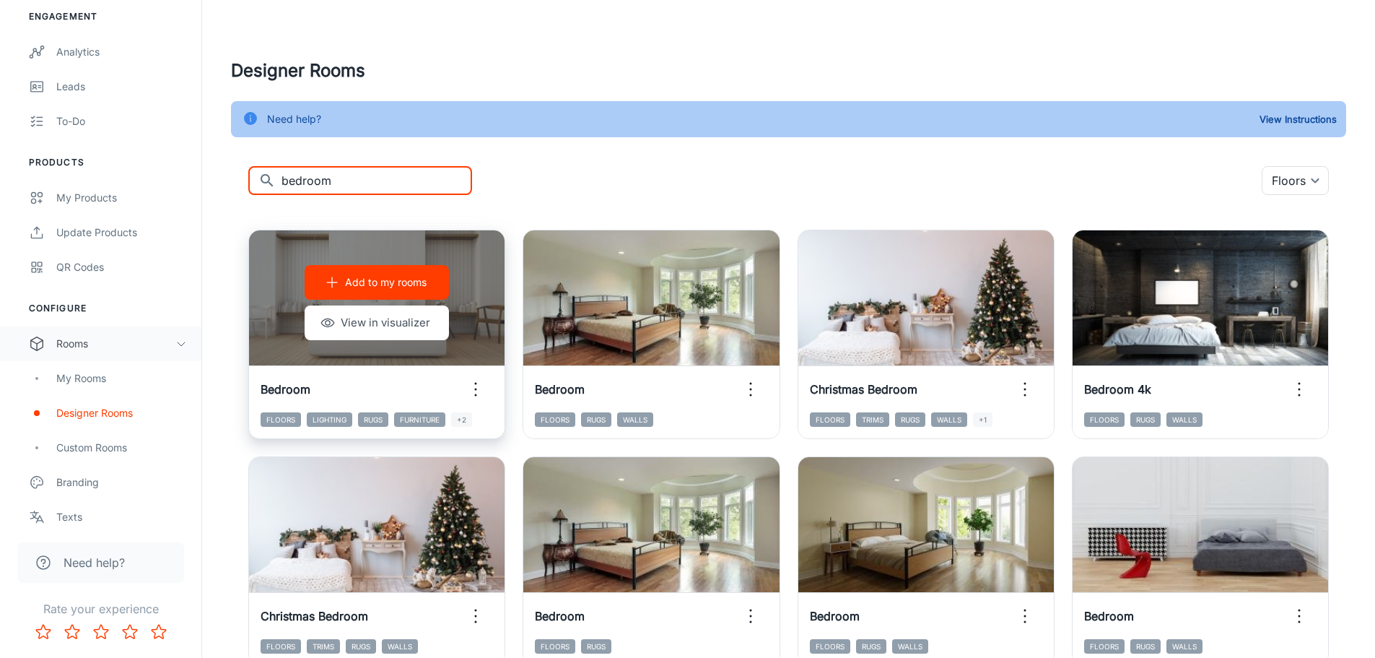
click at [458, 242] on div "Add to my rooms View in visualizer" at bounding box center [377, 302] width 256 height 144
click at [474, 393] on icon "button" at bounding box center [475, 389] width 23 height 23
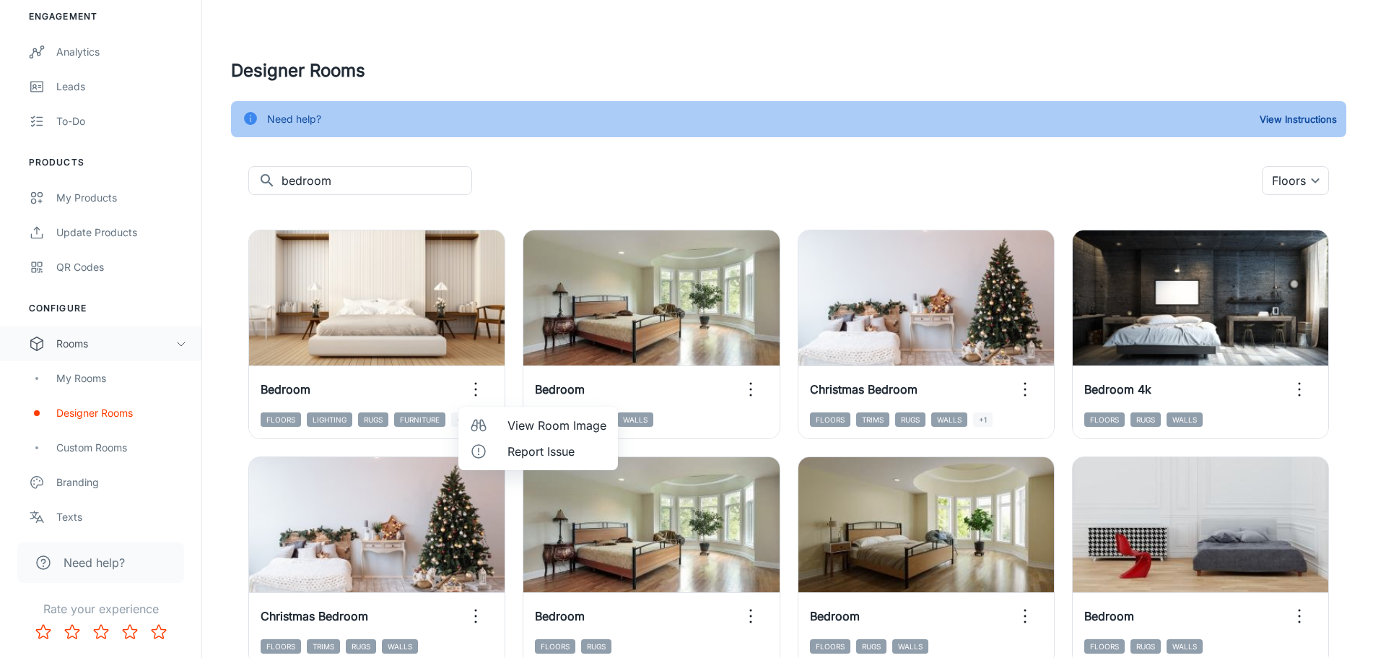
click at [546, 421] on span "View Room Image" at bounding box center [557, 425] width 99 height 17
